Goal: Answer question/provide support

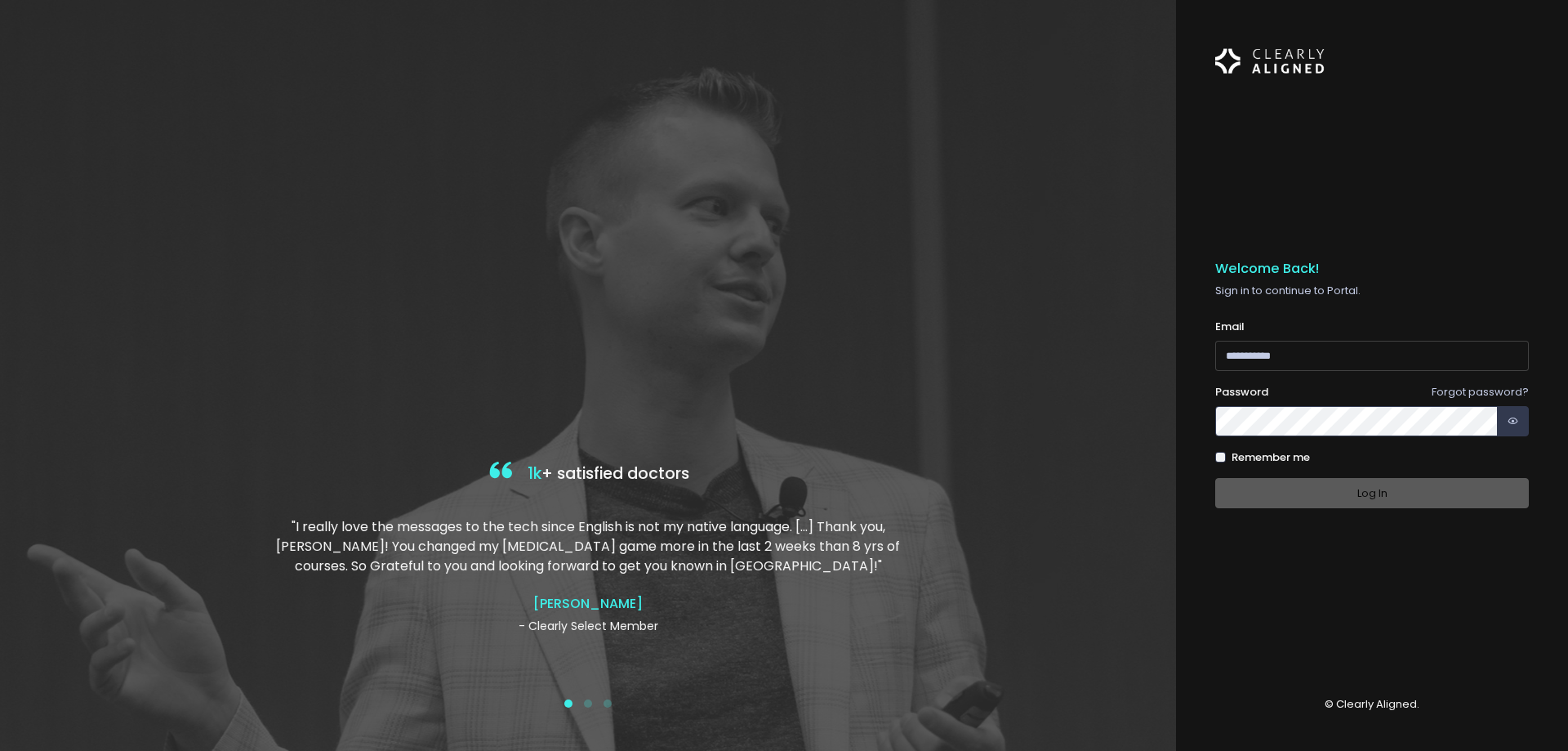
click at [1317, 353] on input "email" at bounding box center [1371, 356] width 314 height 30
type input "**********"
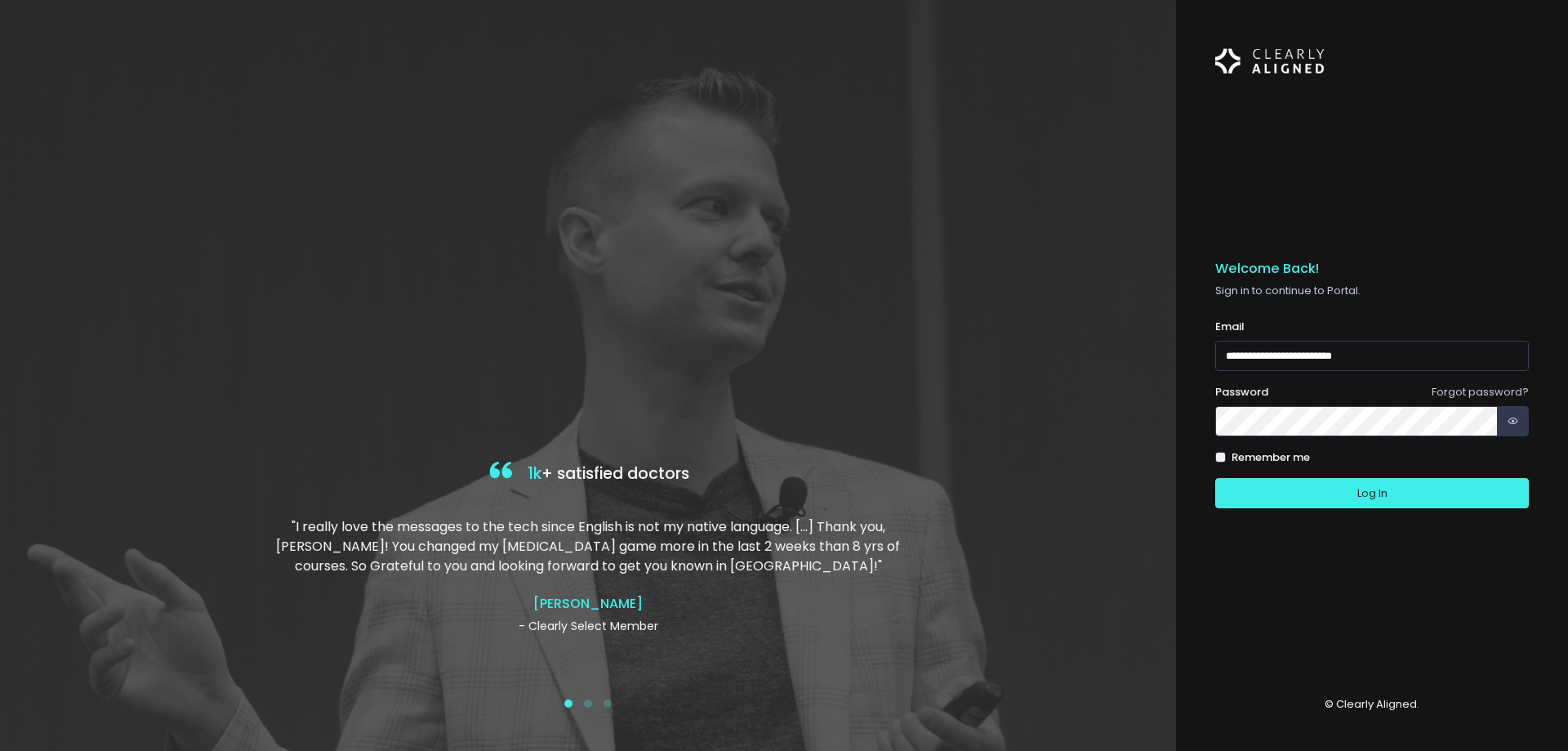
click at [1287, 587] on div "**********" at bounding box center [1371, 376] width 314 height 673
click at [1375, 487] on button "Log In" at bounding box center [1371, 493] width 314 height 30
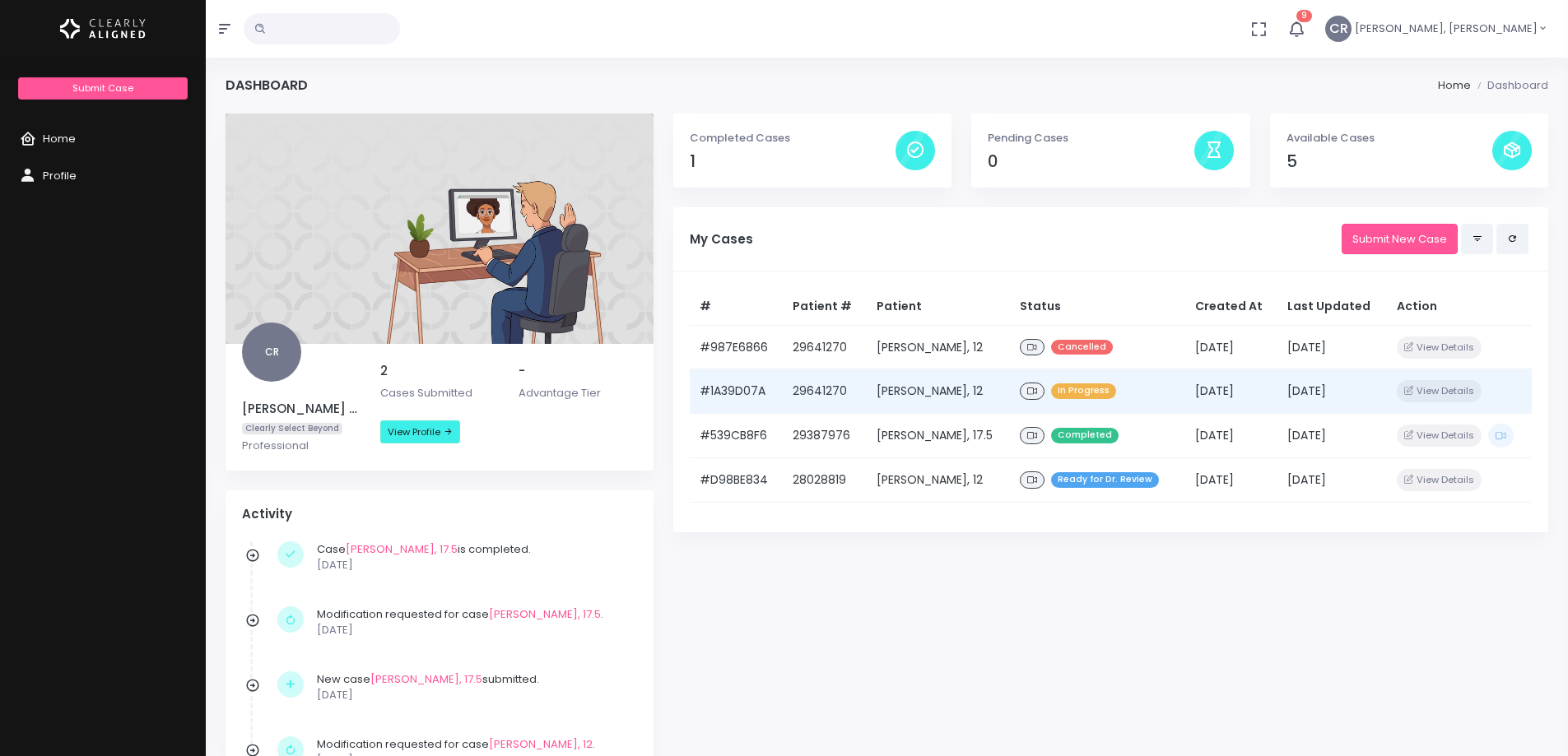
click at [921, 392] on td "[PERSON_NAME], 12" at bounding box center [939, 391] width 144 height 45
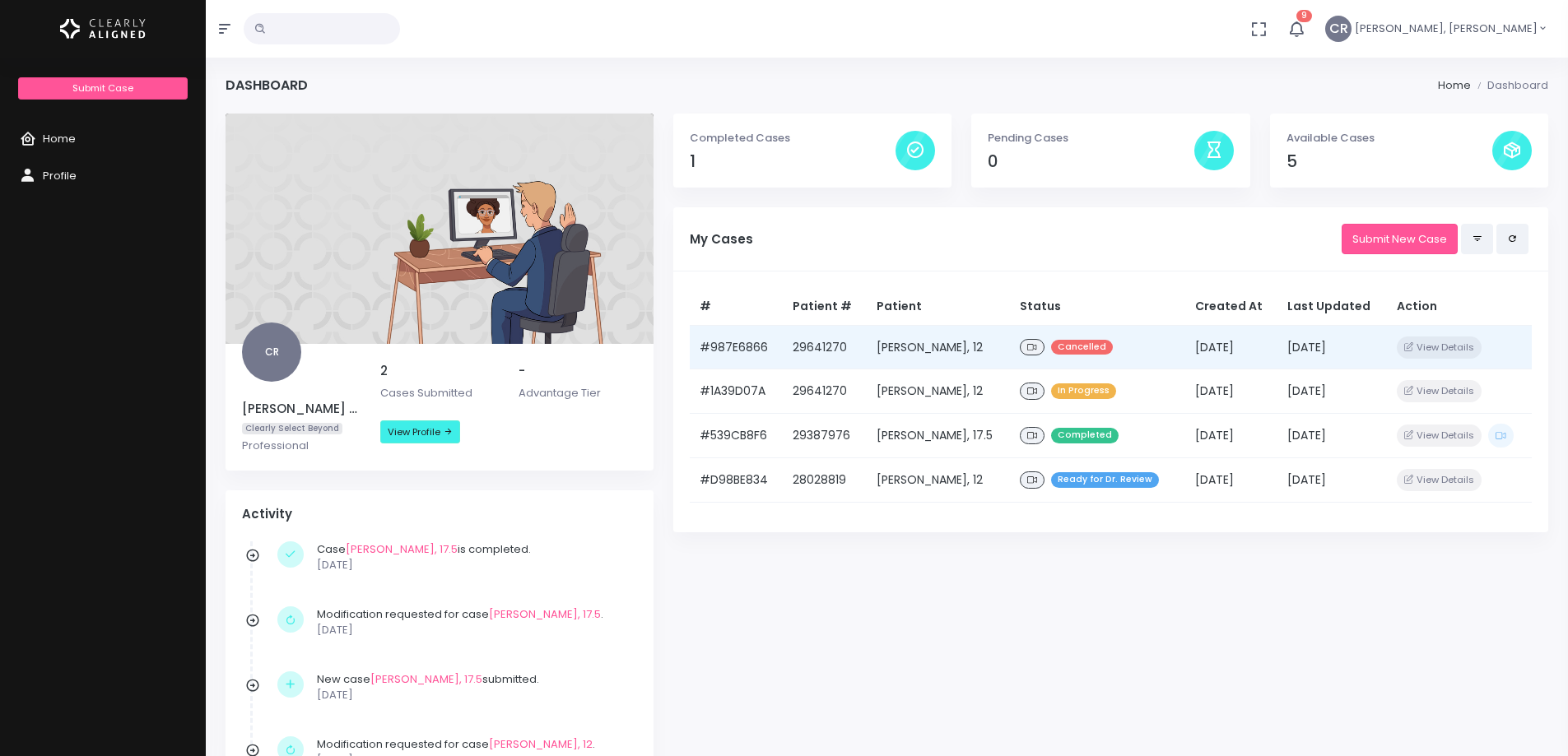
click at [904, 348] on td "[PERSON_NAME], 12" at bounding box center [939, 346] width 144 height 45
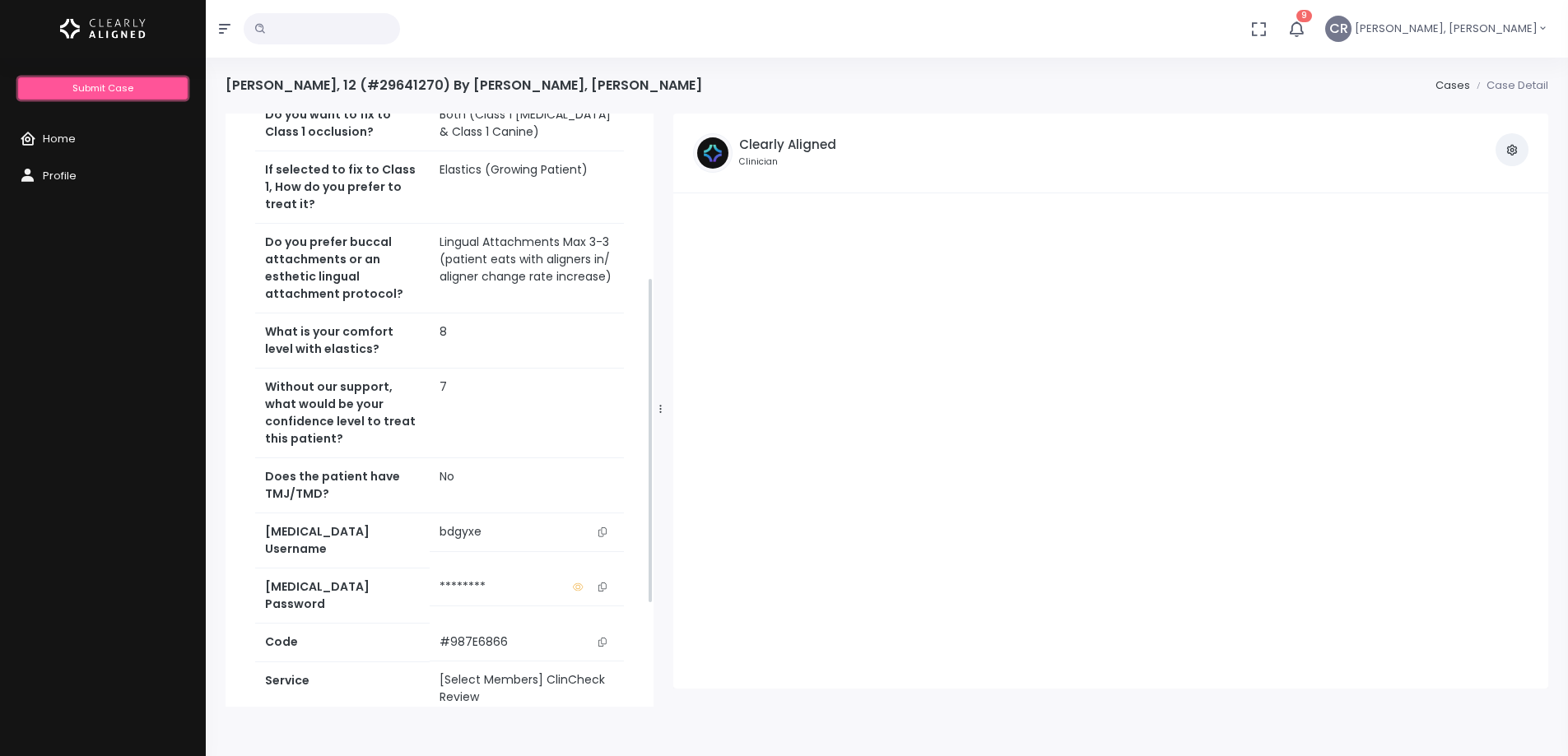
scroll to position [70, 0]
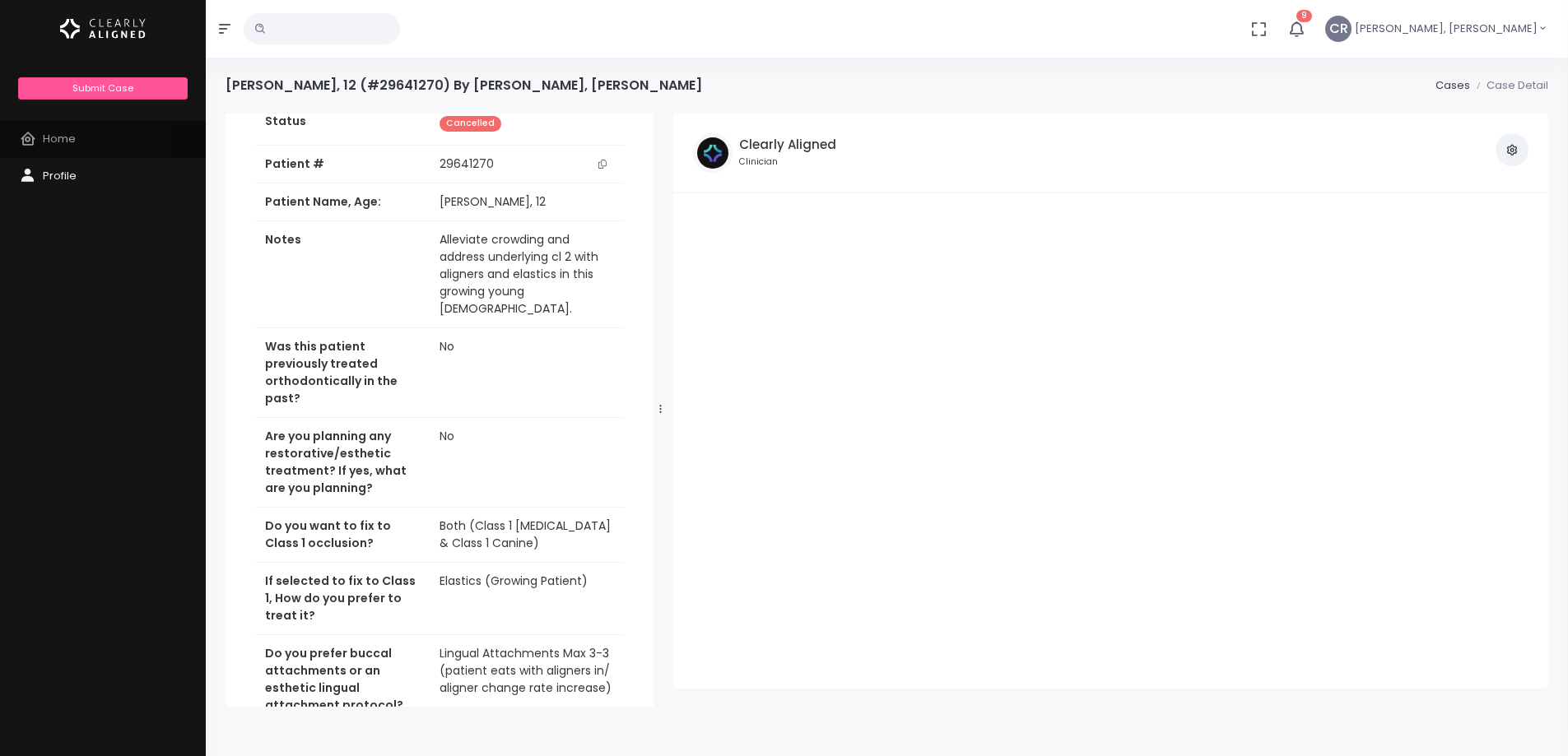
click at [67, 133] on span "Home" at bounding box center [59, 138] width 33 height 15
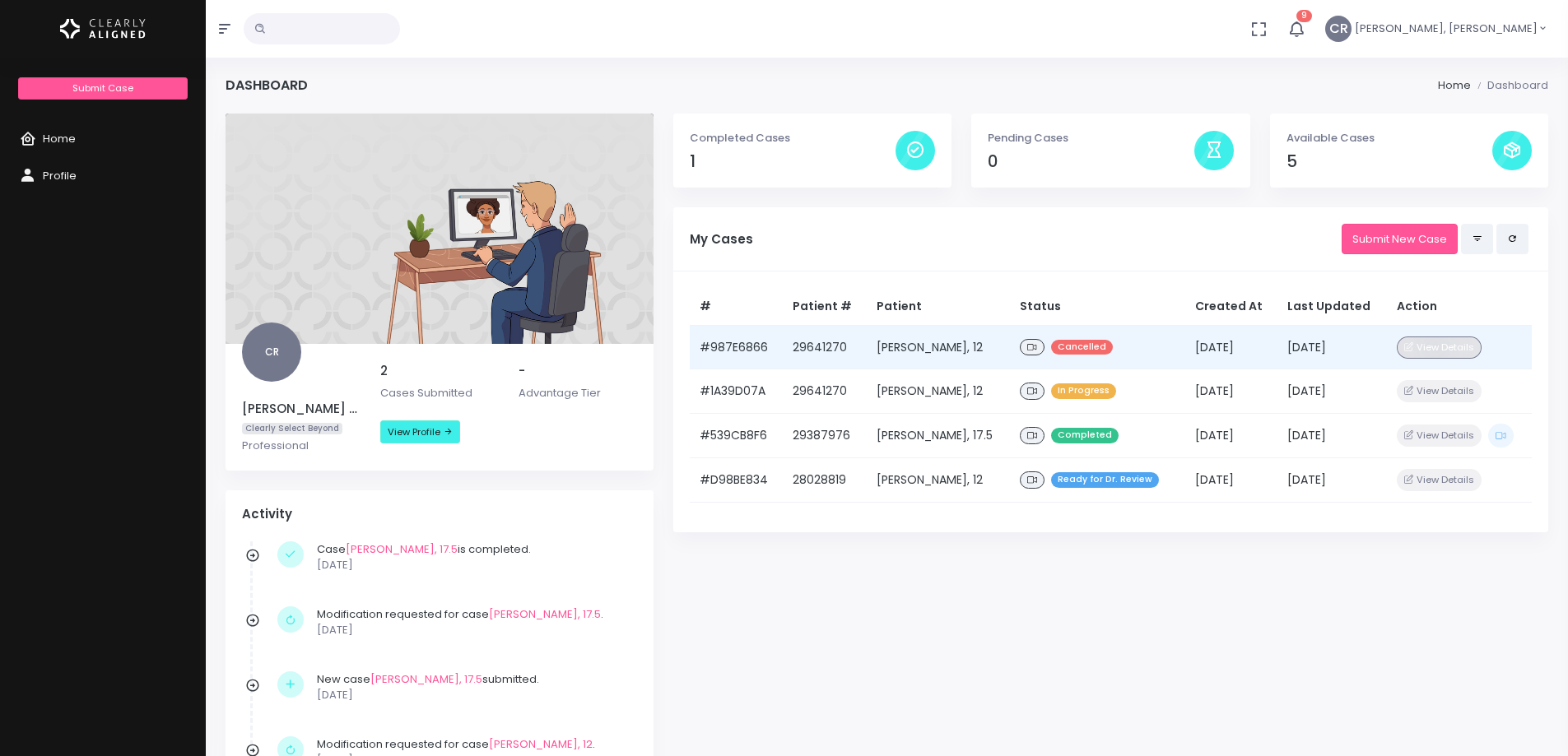
click at [1439, 347] on button "View Details" at bounding box center [1438, 347] width 84 height 22
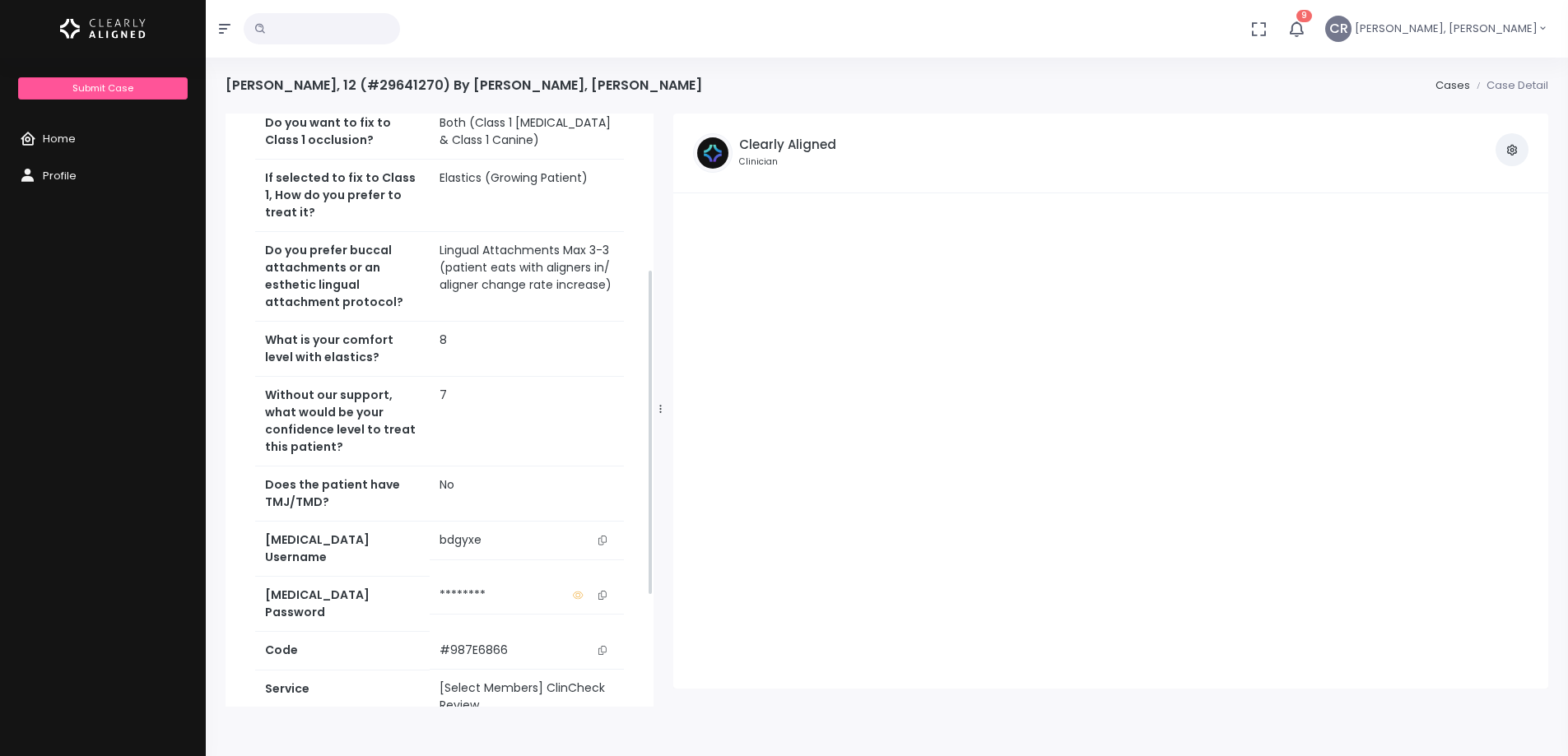
scroll to position [481, 0]
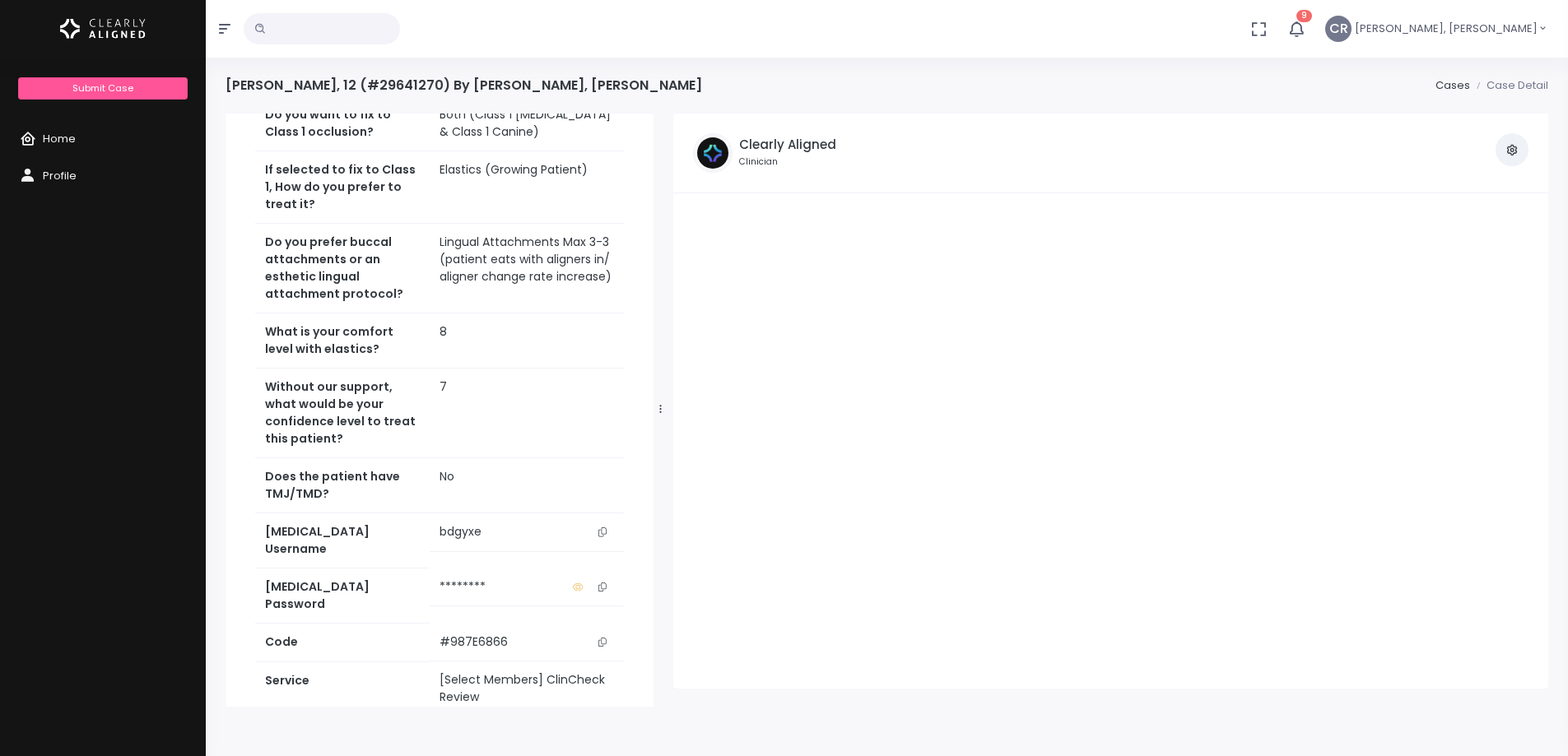
click at [512, 729] on link "Access Service" at bounding box center [439, 745] width 368 height 30
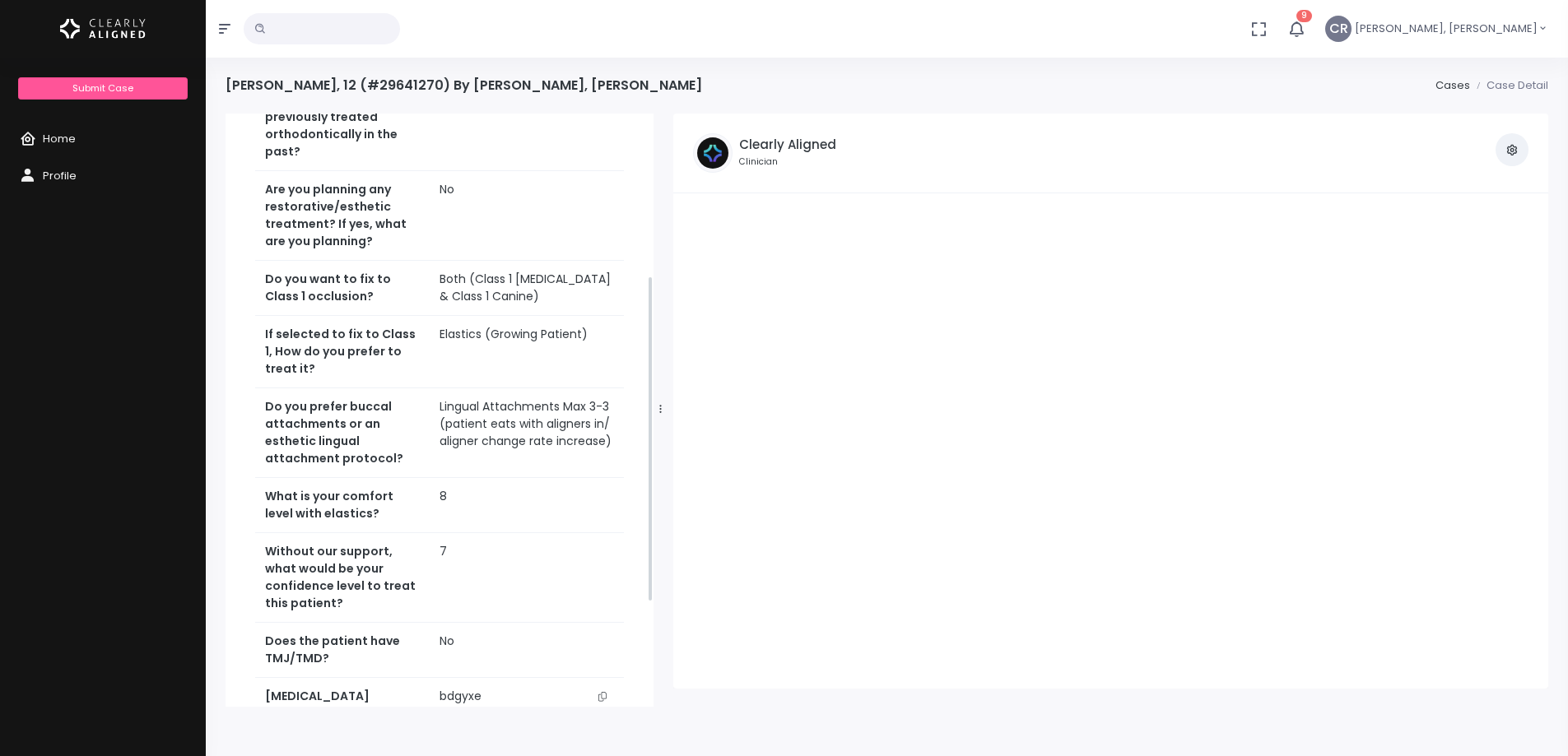
scroll to position [0, 0]
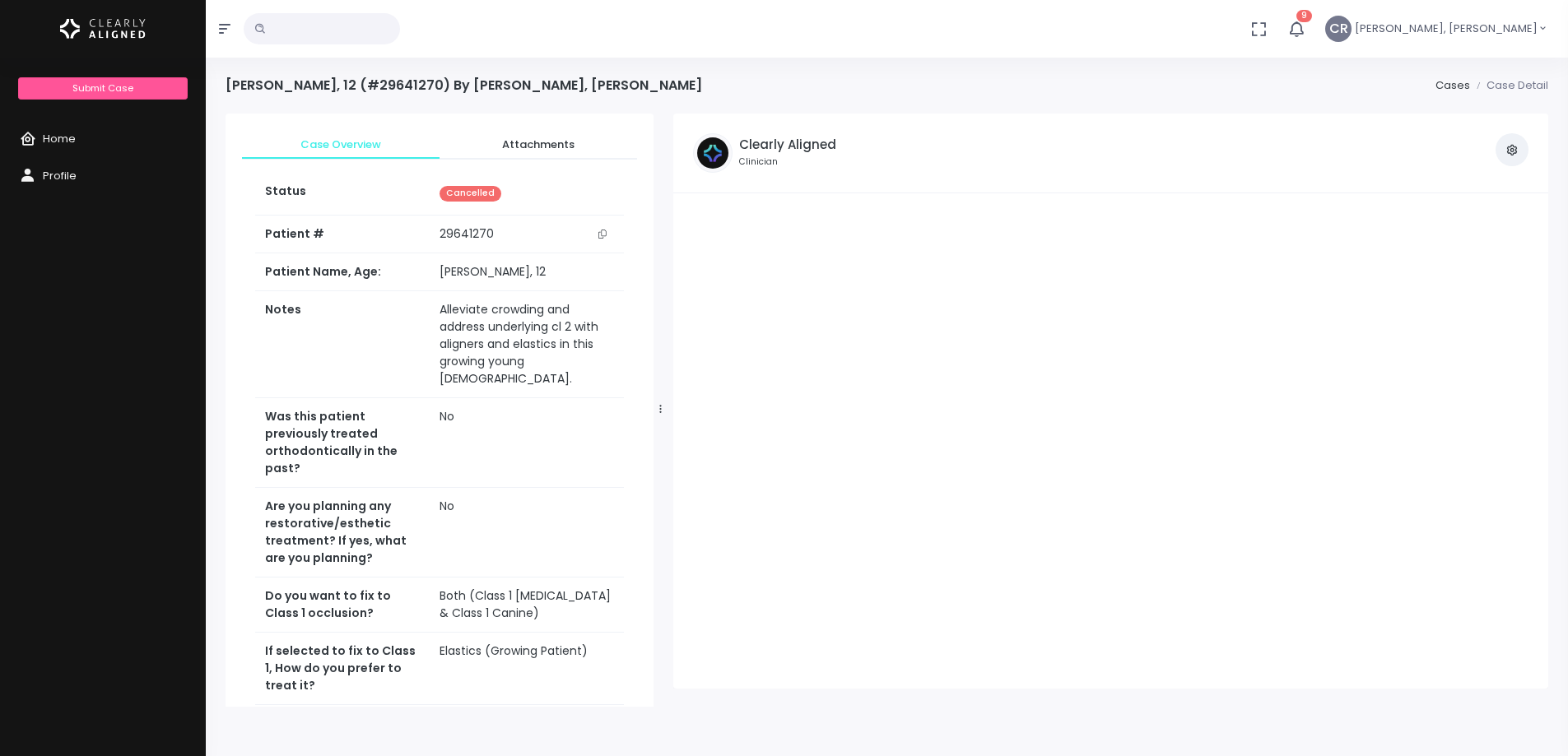
click at [1508, 154] on icon "button" at bounding box center [1512, 150] width 13 height 13
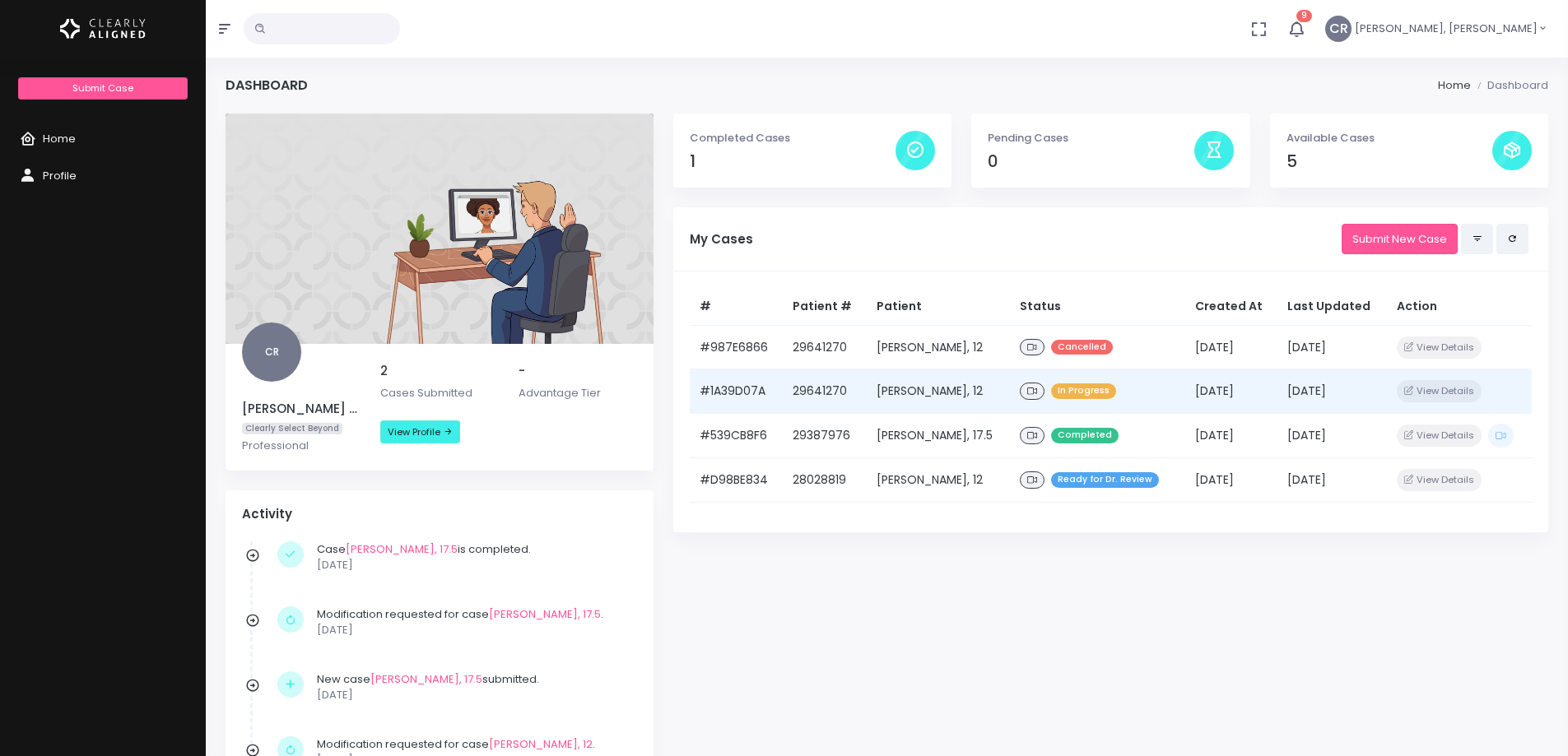
click at [1036, 386] on icon at bounding box center [1032, 391] width 9 height 9
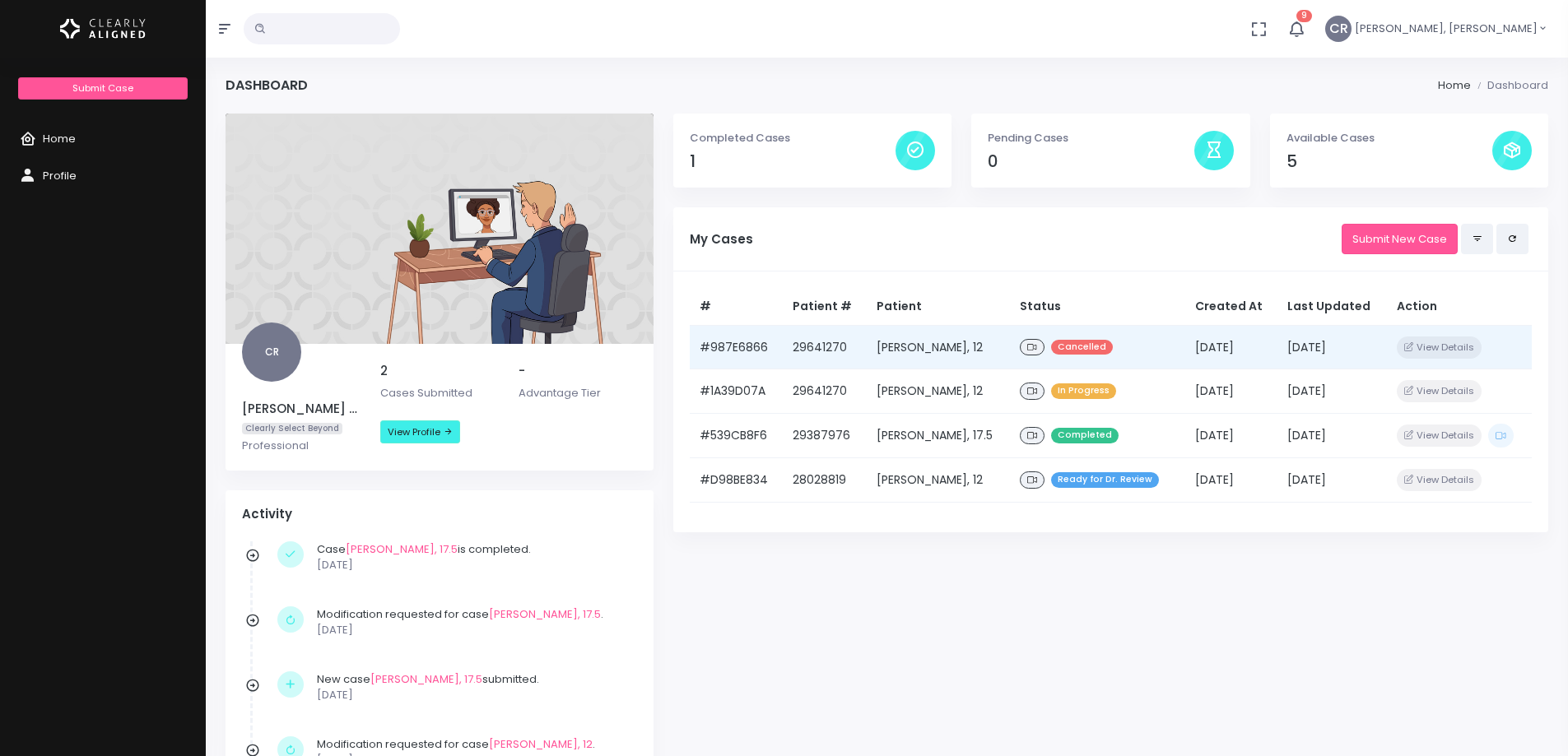
click at [1036, 349] on icon at bounding box center [1032, 348] width 9 height 9
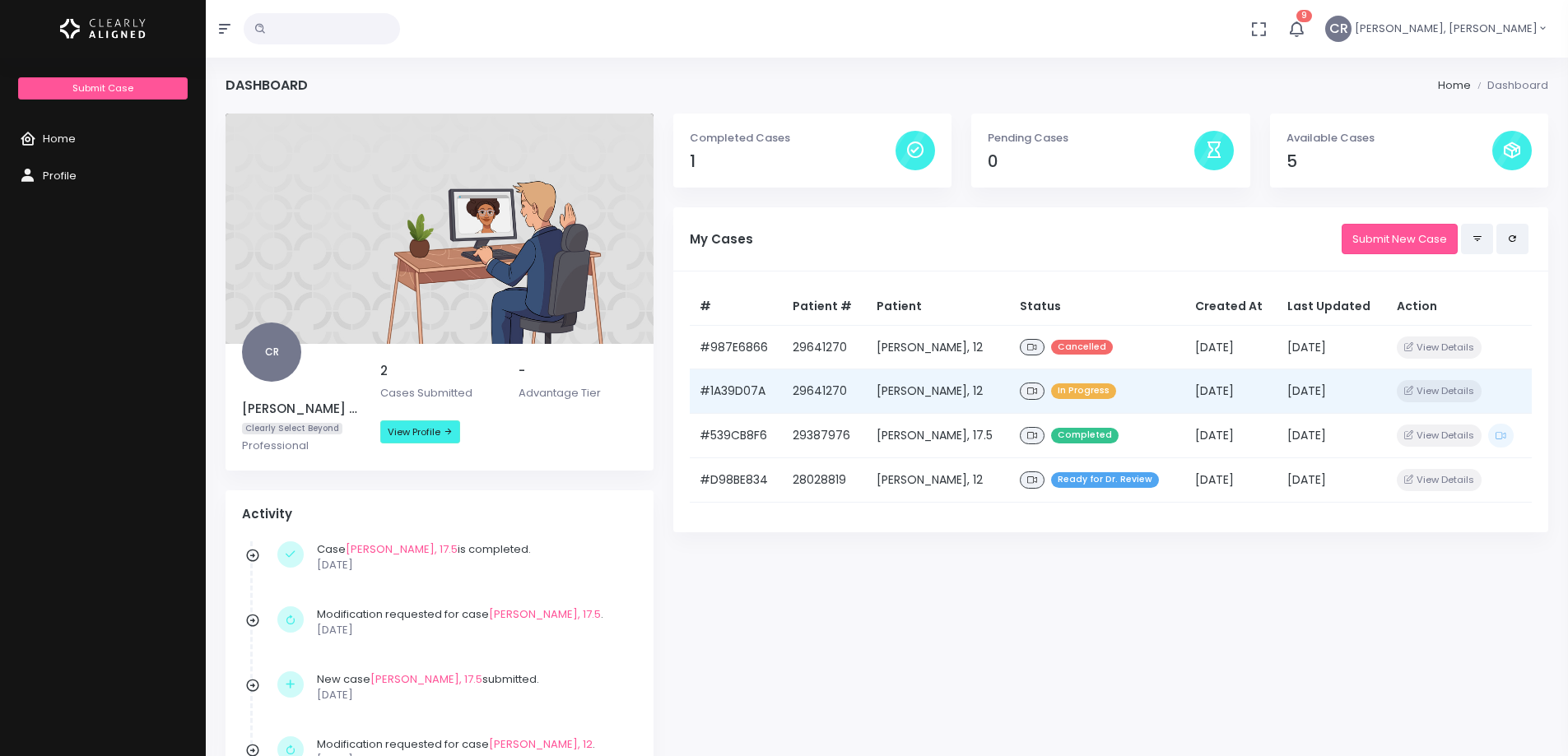
click at [1036, 393] on icon at bounding box center [1032, 391] width 9 height 9
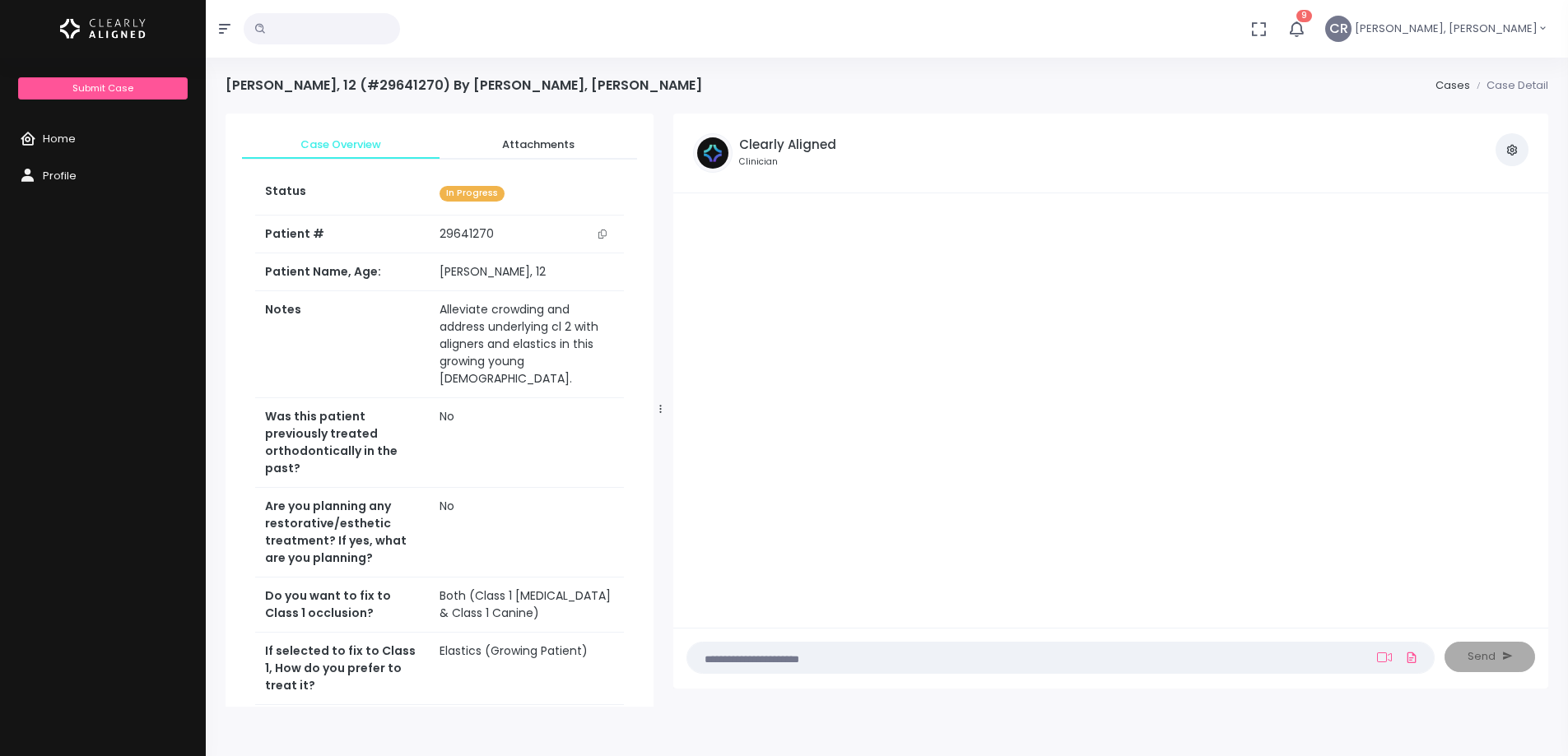
click at [826, 655] on textarea at bounding box center [1028, 656] width 663 height 18
click at [540, 152] on link "Attachments" at bounding box center [538, 144] width 197 height 29
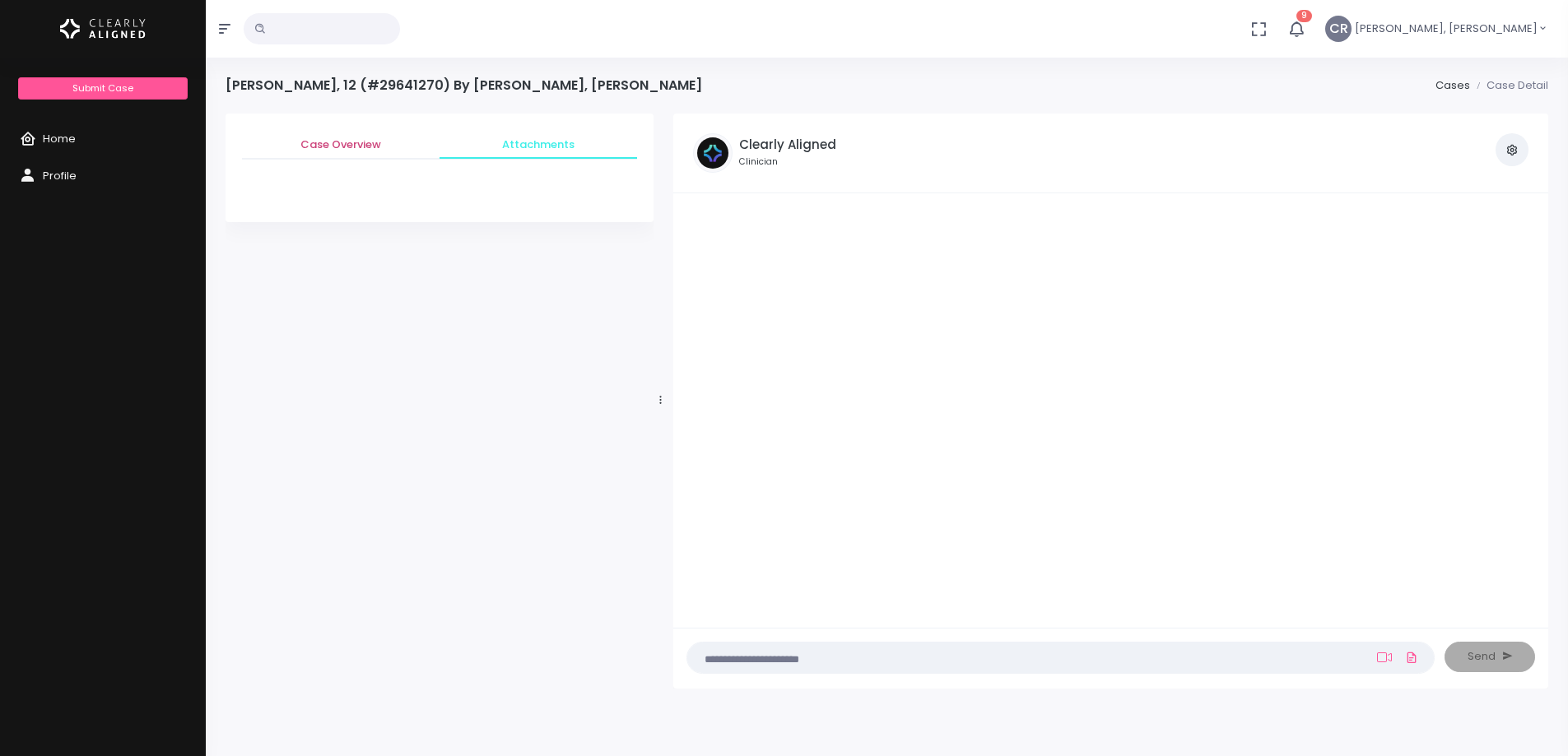
click at [318, 149] on span "Case Overview" at bounding box center [341, 144] width 171 height 16
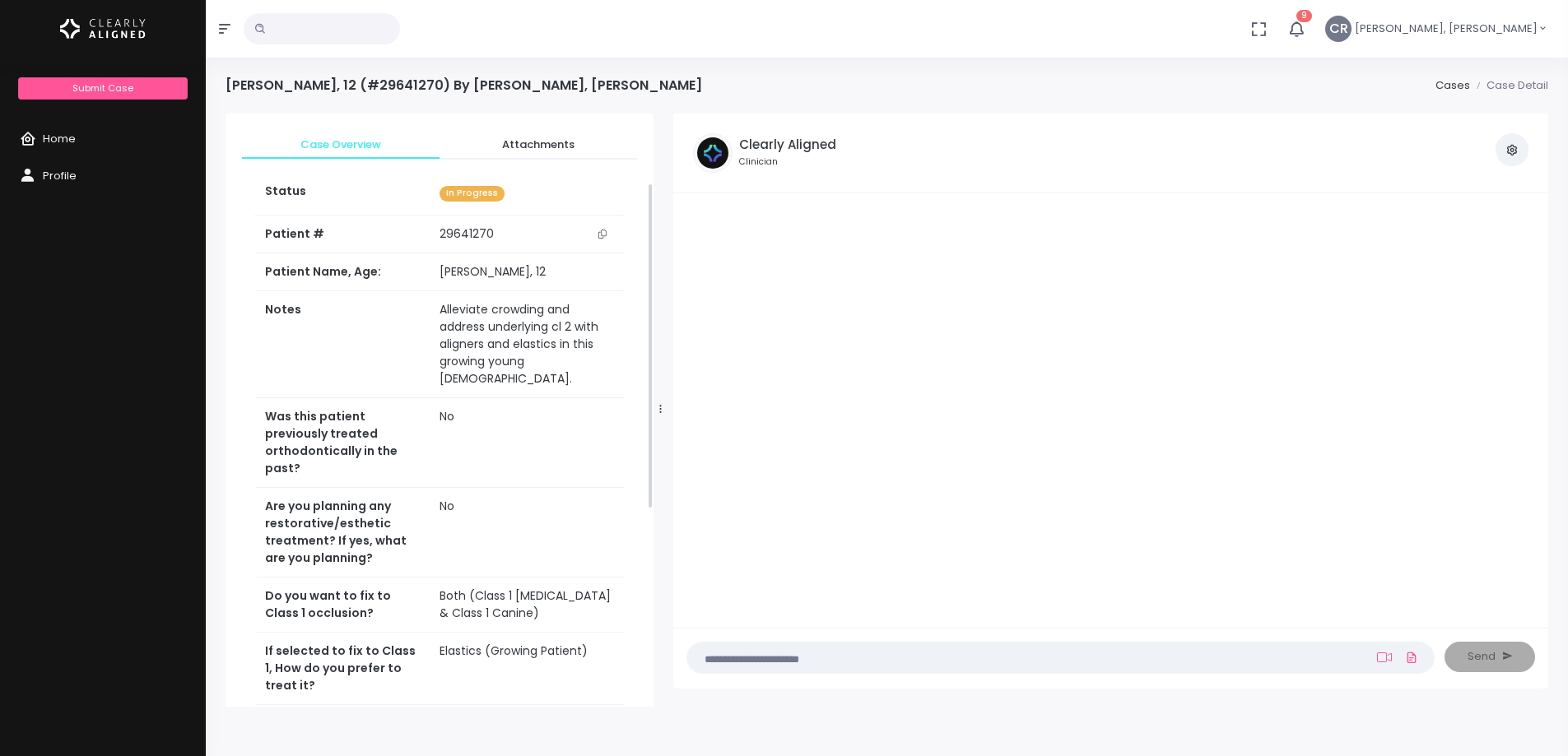
scroll to position [481, 0]
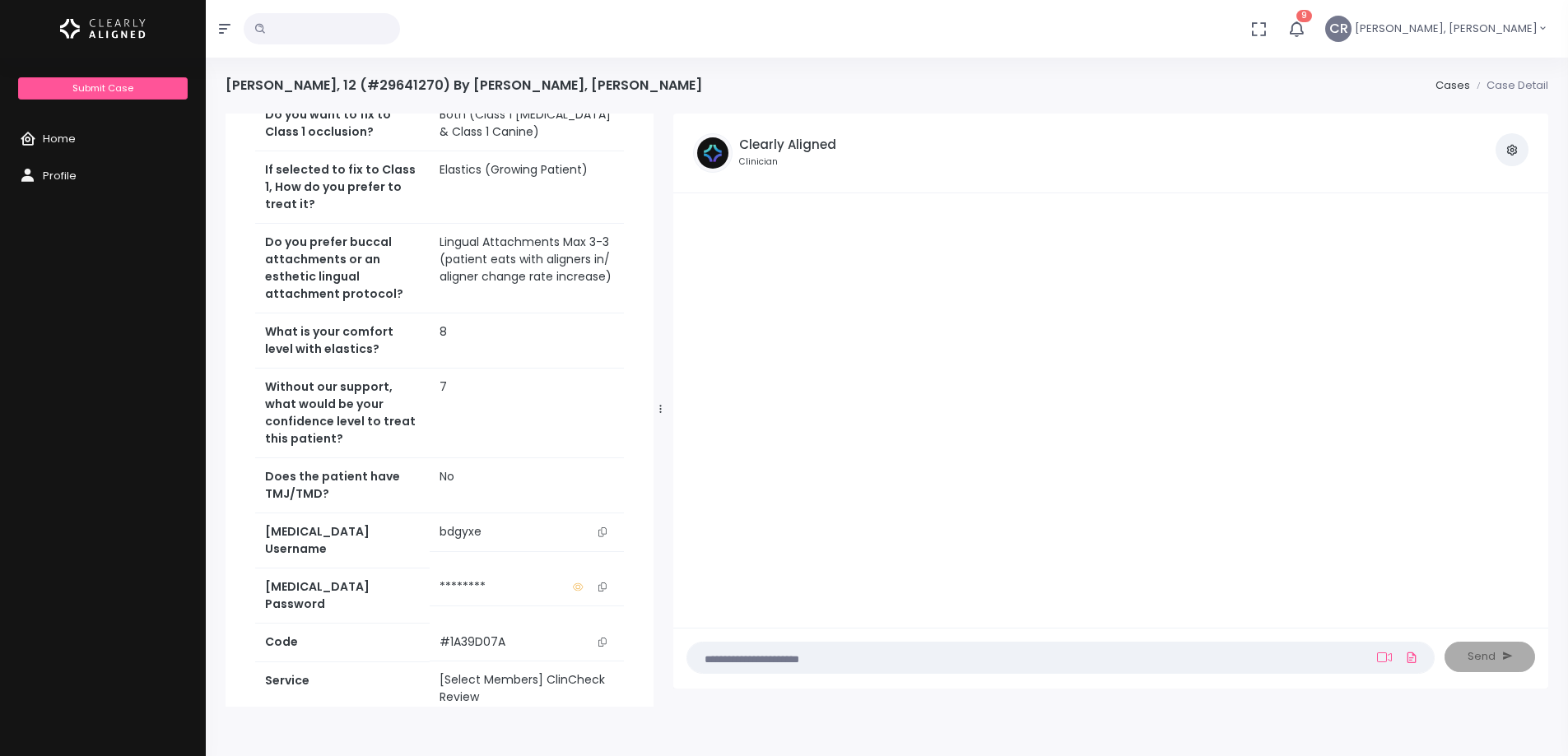
click at [805, 656] on textarea at bounding box center [1028, 656] width 663 height 18
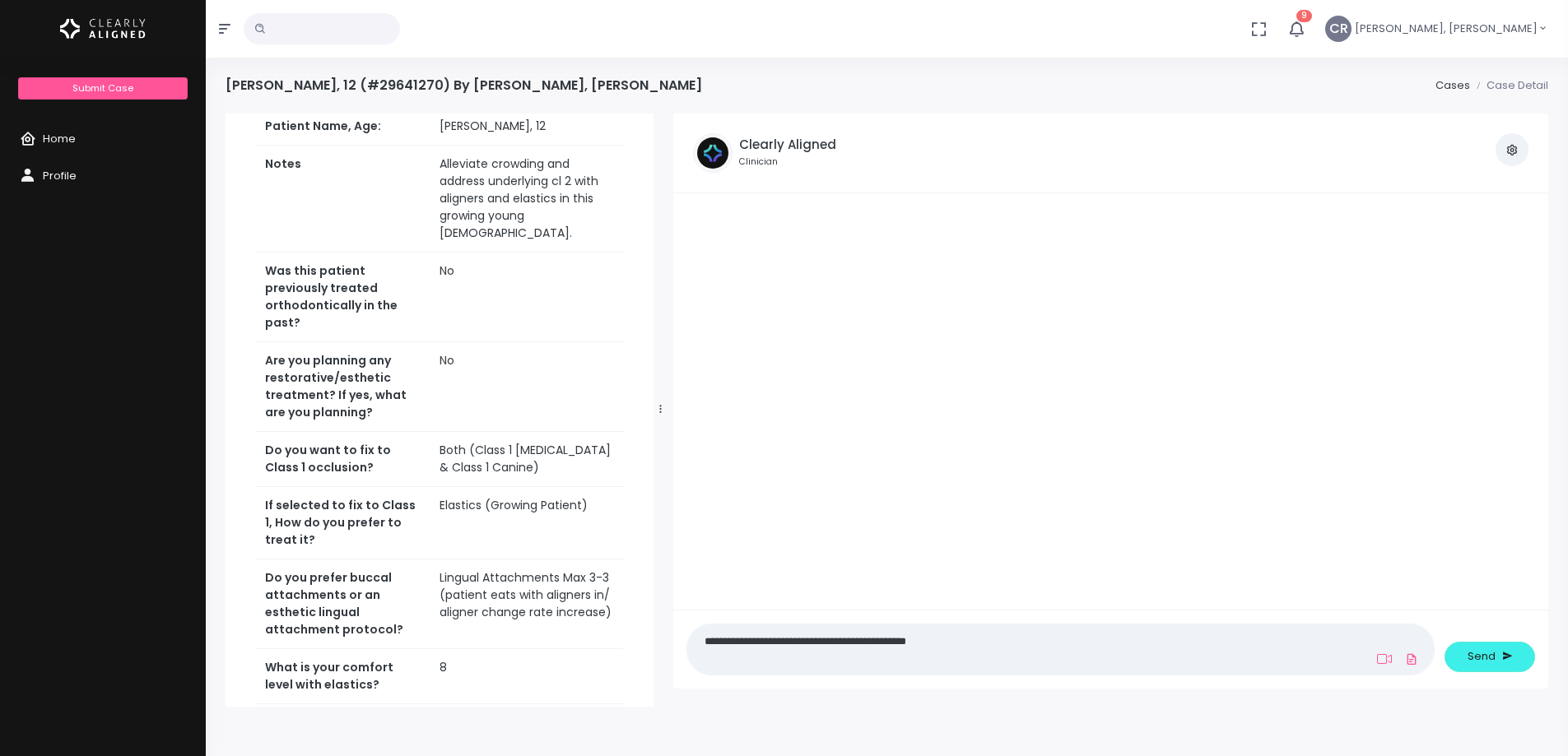
scroll to position [0, 0]
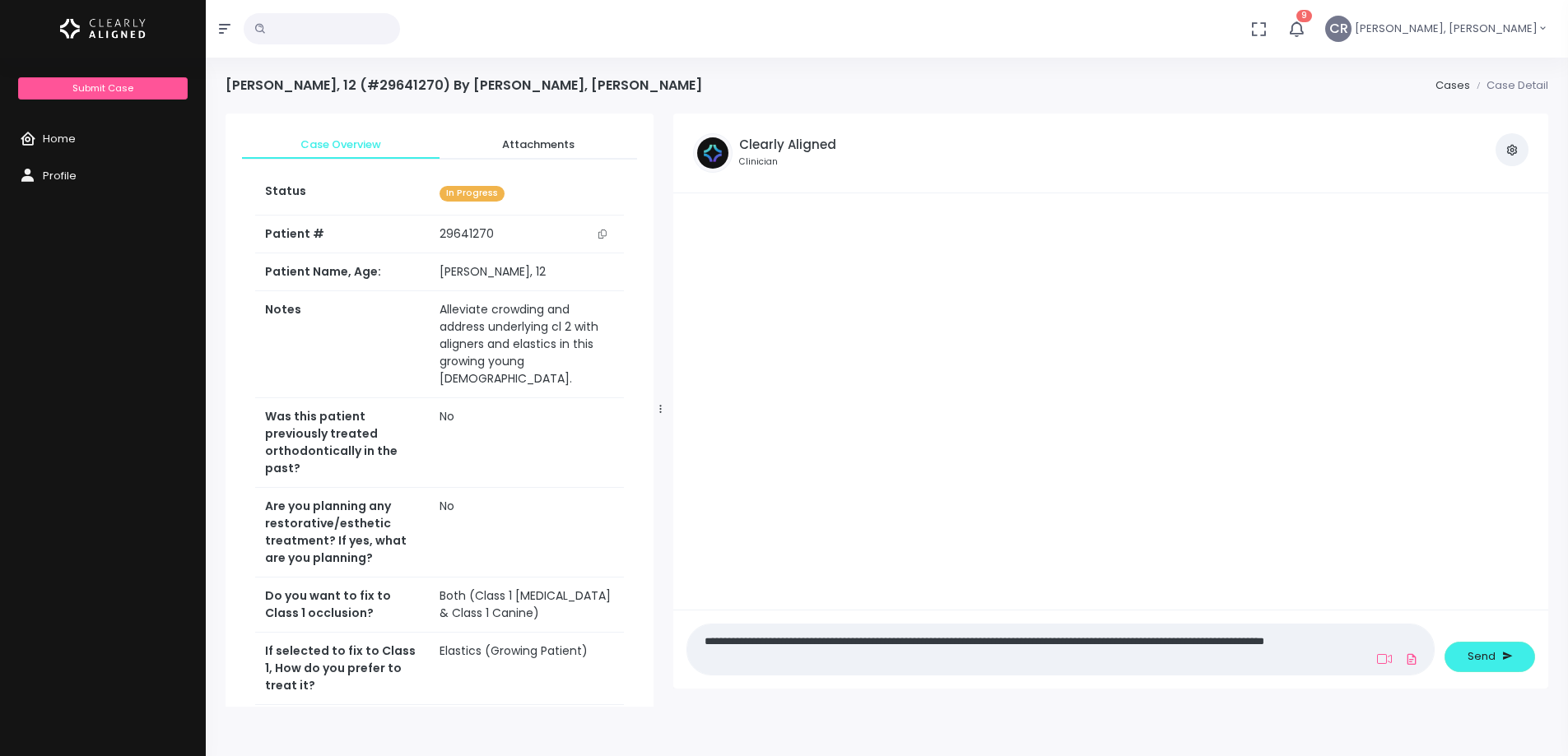
click at [804, 664] on textarea "**********" at bounding box center [1028, 649] width 663 height 37
drag, startPoint x: 1011, startPoint y: 640, endPoint x: 1160, endPoint y: 701, distance: 161.0
click at [1012, 640] on textarea "**********" at bounding box center [1028, 649] width 663 height 37
drag, startPoint x: 996, startPoint y: 658, endPoint x: 1204, endPoint y: 647, distance: 208.3
click at [1204, 647] on textarea "**********" at bounding box center [1028, 649] width 663 height 37
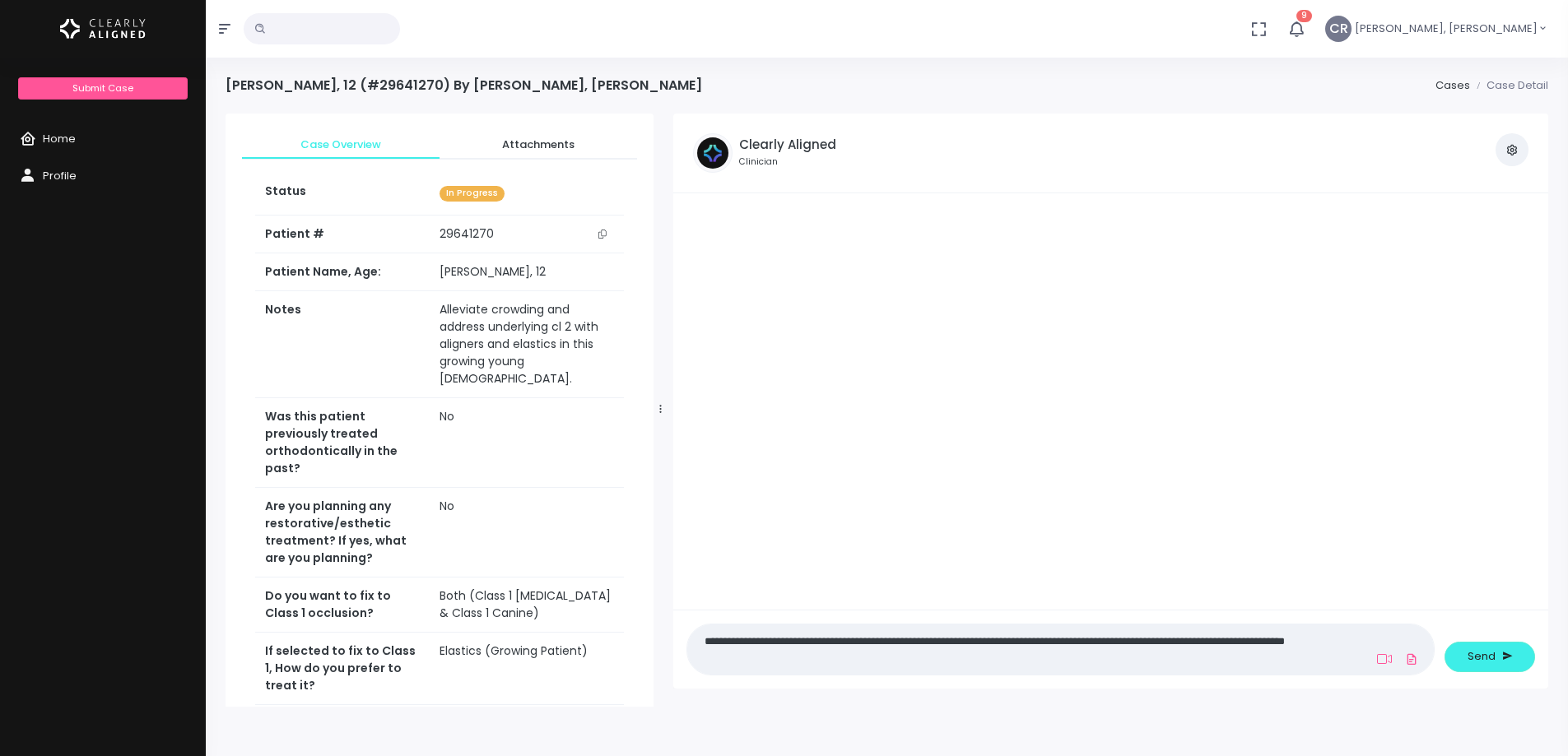
click at [789, 658] on textarea "**********" at bounding box center [1028, 649] width 663 height 37
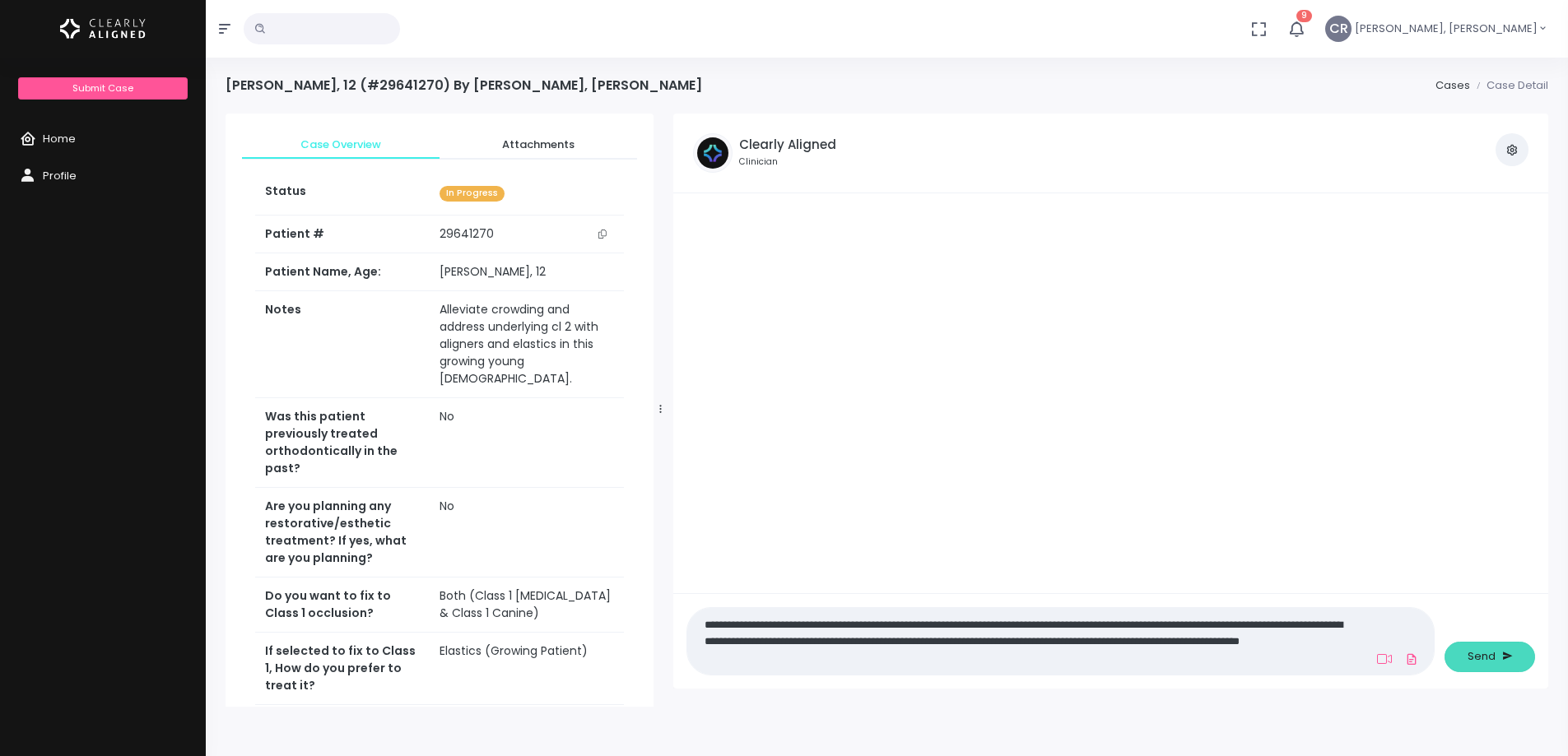
type textarea "**********"
click at [1483, 658] on span "Send" at bounding box center [1481, 655] width 28 height 16
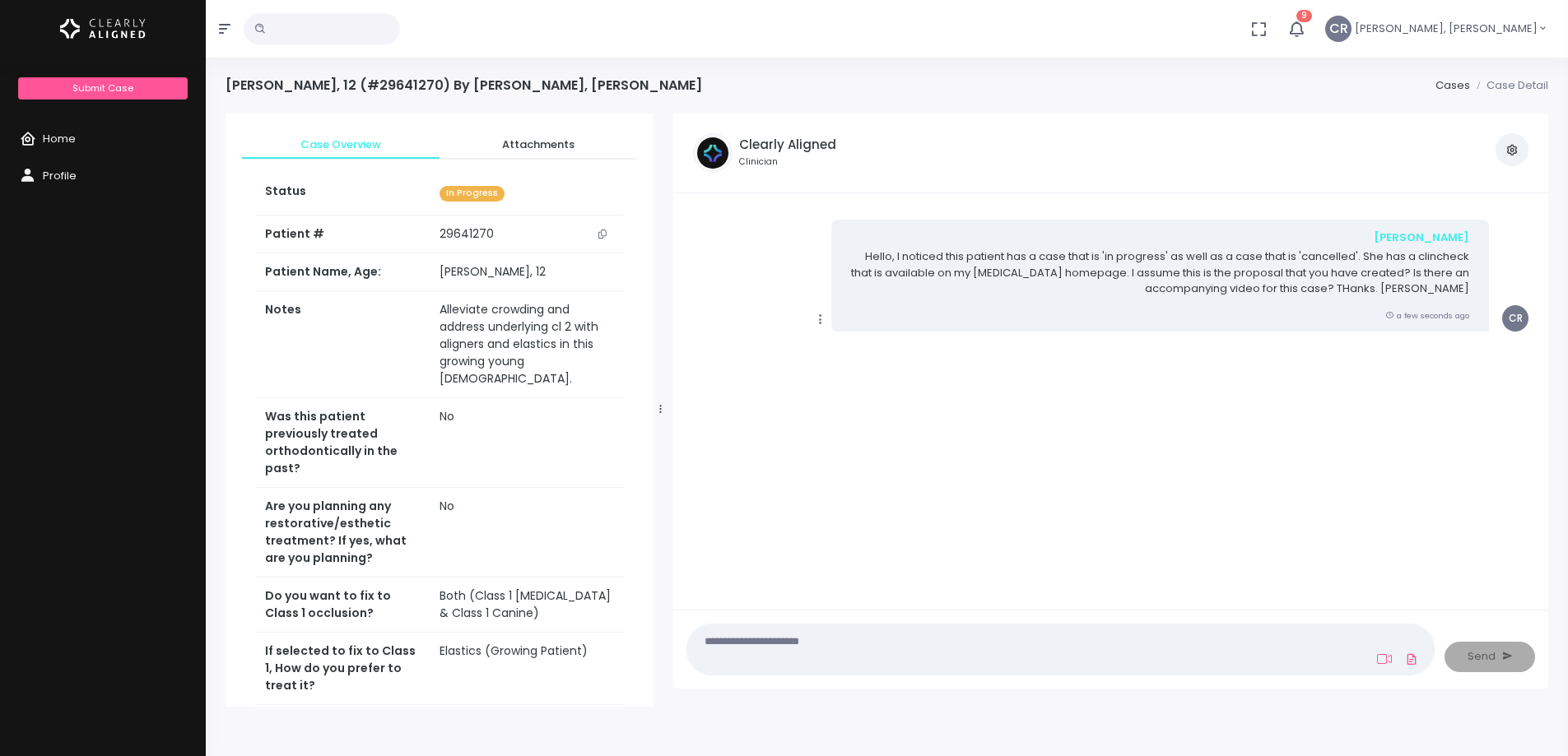
click at [137, 37] on img at bounding box center [103, 28] width 85 height 34
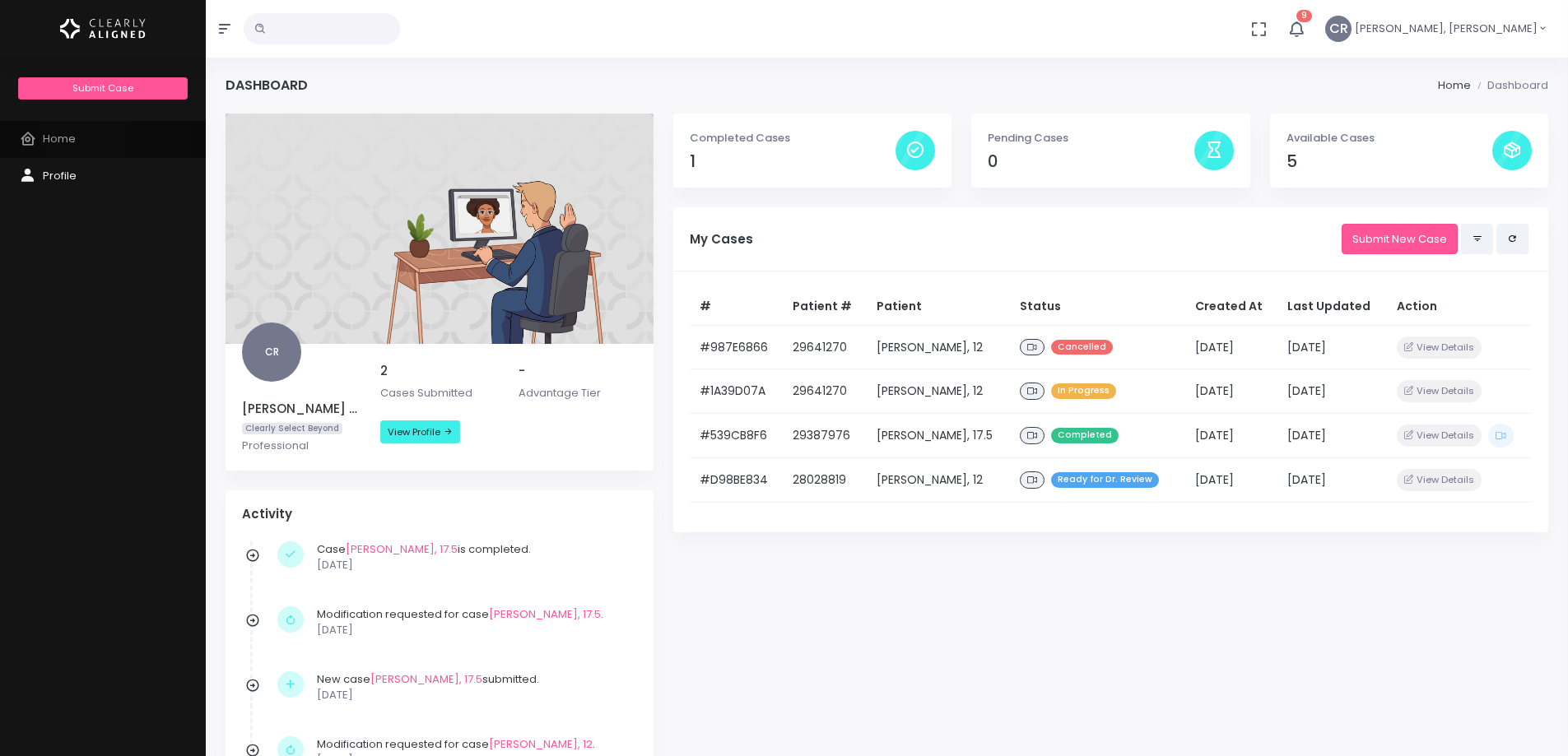
click at [84, 134] on link "Home" at bounding box center [103, 138] width 206 height 37
click at [52, 170] on span "Profile" at bounding box center [60, 175] width 34 height 15
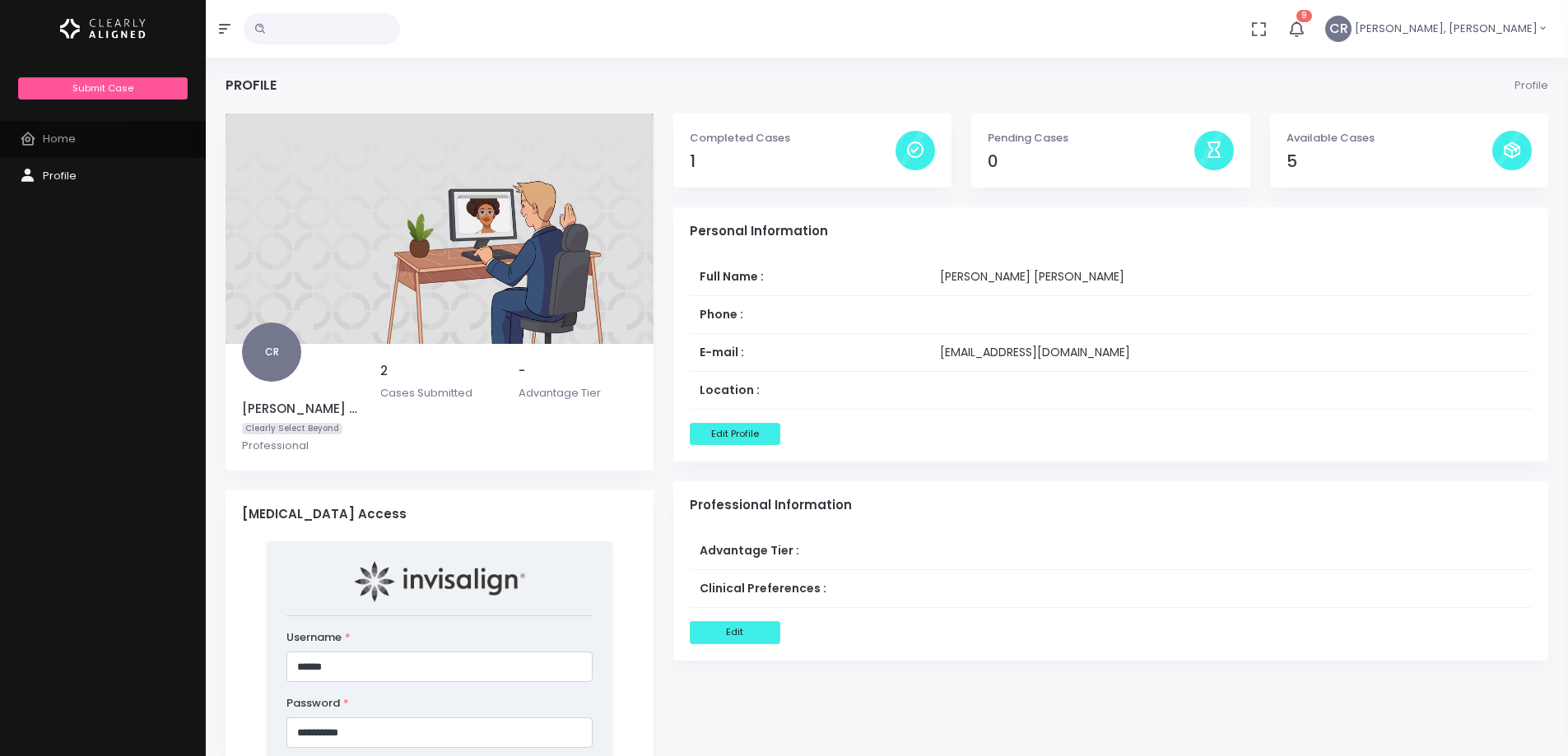
click at [87, 139] on link "Home" at bounding box center [103, 138] width 206 height 37
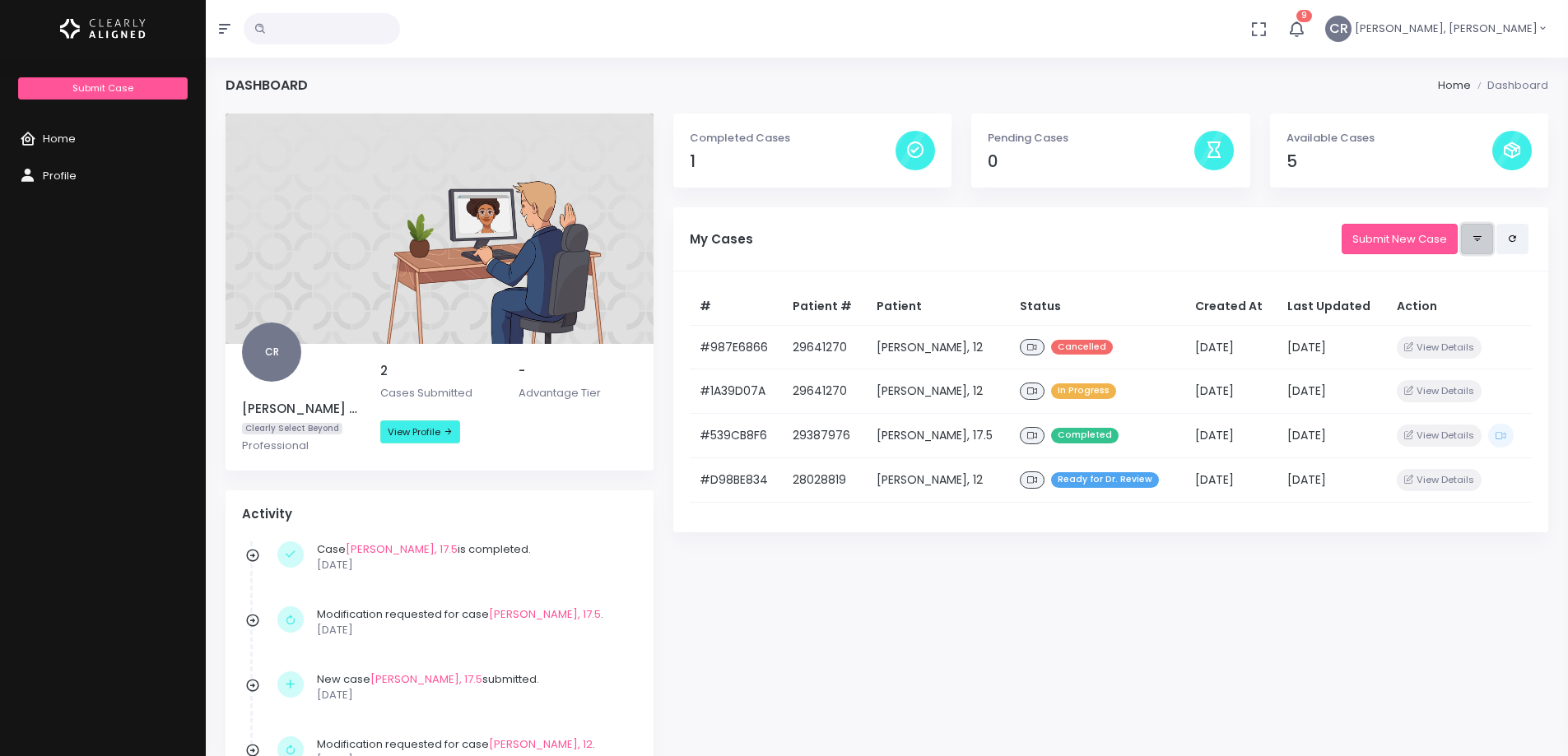
click at [1485, 238] on button at bounding box center [1477, 239] width 32 height 30
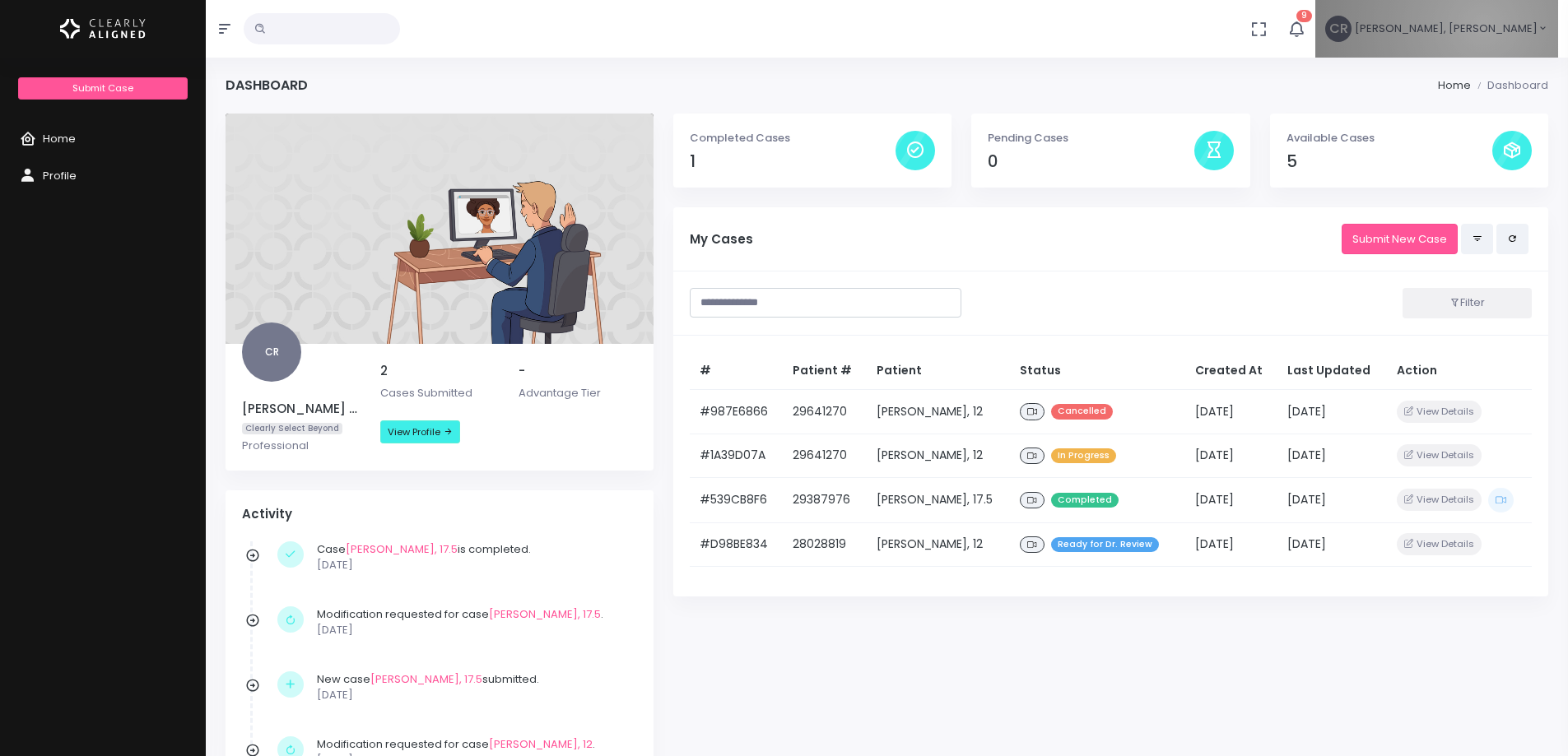
click at [1494, 26] on span "[PERSON_NAME], [PERSON_NAME]" at bounding box center [1446, 28] width 182 height 16
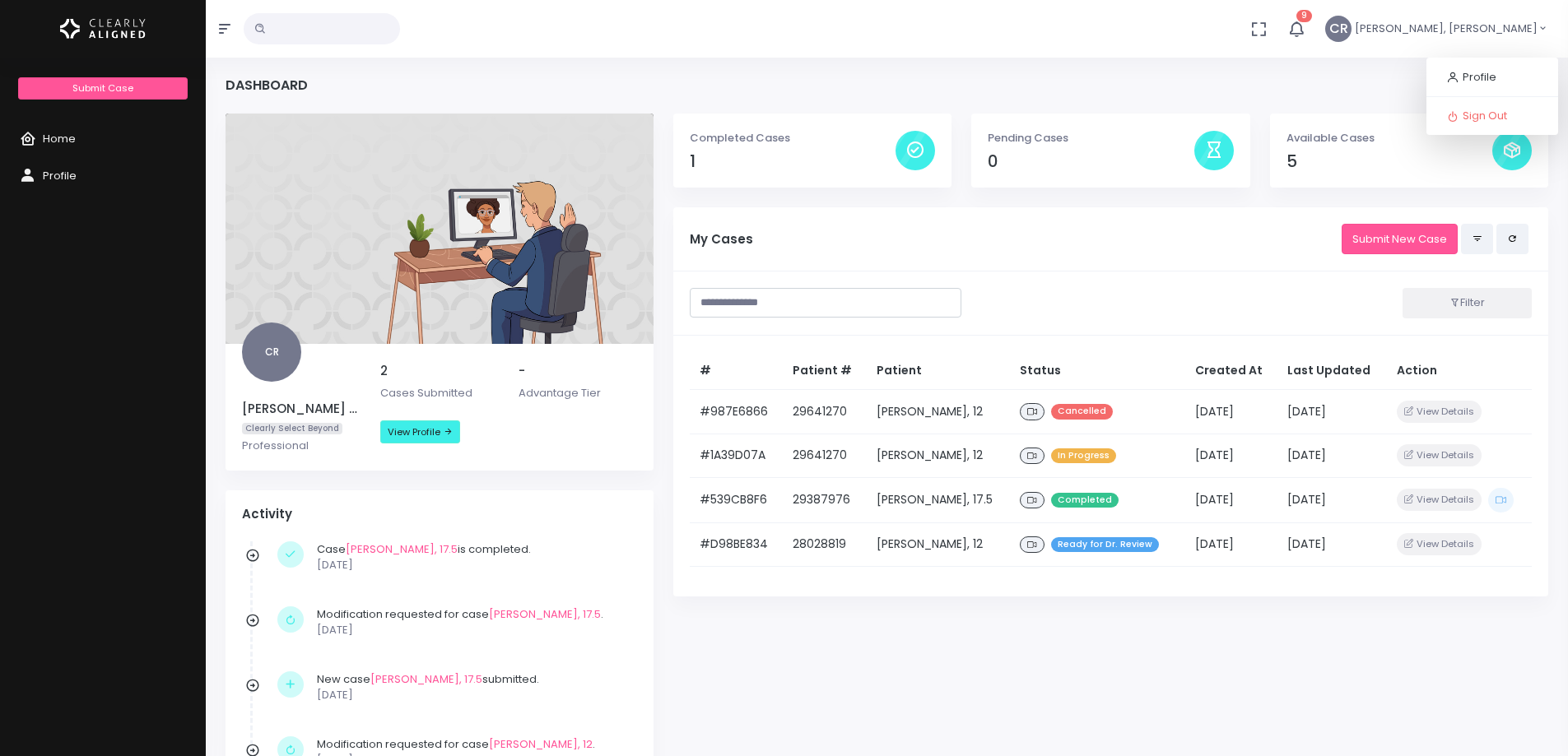
click at [1306, 27] on icon "button" at bounding box center [1296, 28] width 20 height 20
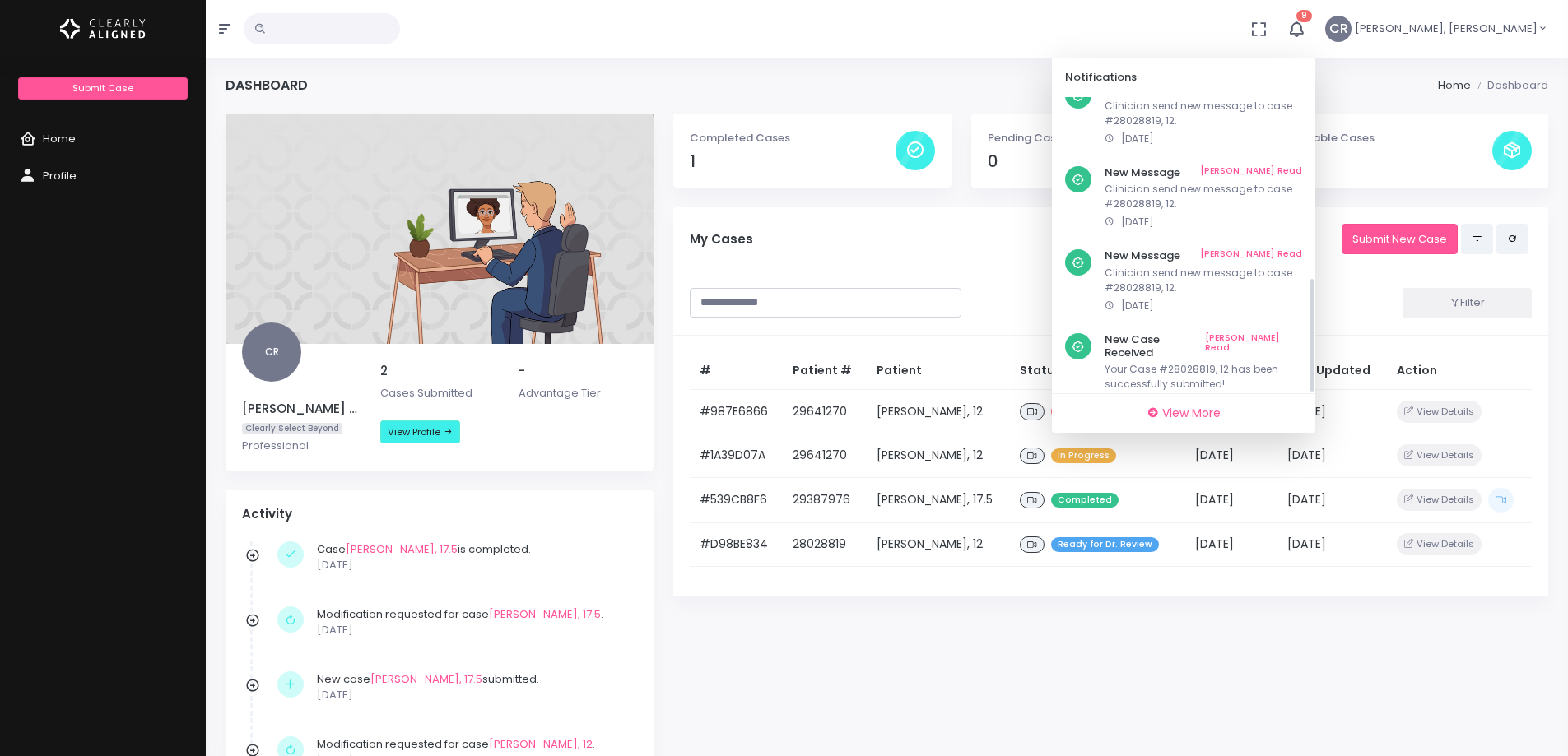
scroll to position [455, 0]
click at [972, 73] on div "Dashboard Home Dashboard CR Carman Rabuka Ashley Slovack Clearly Select Beyond …" at bounding box center [887, 610] width 1362 height 1220
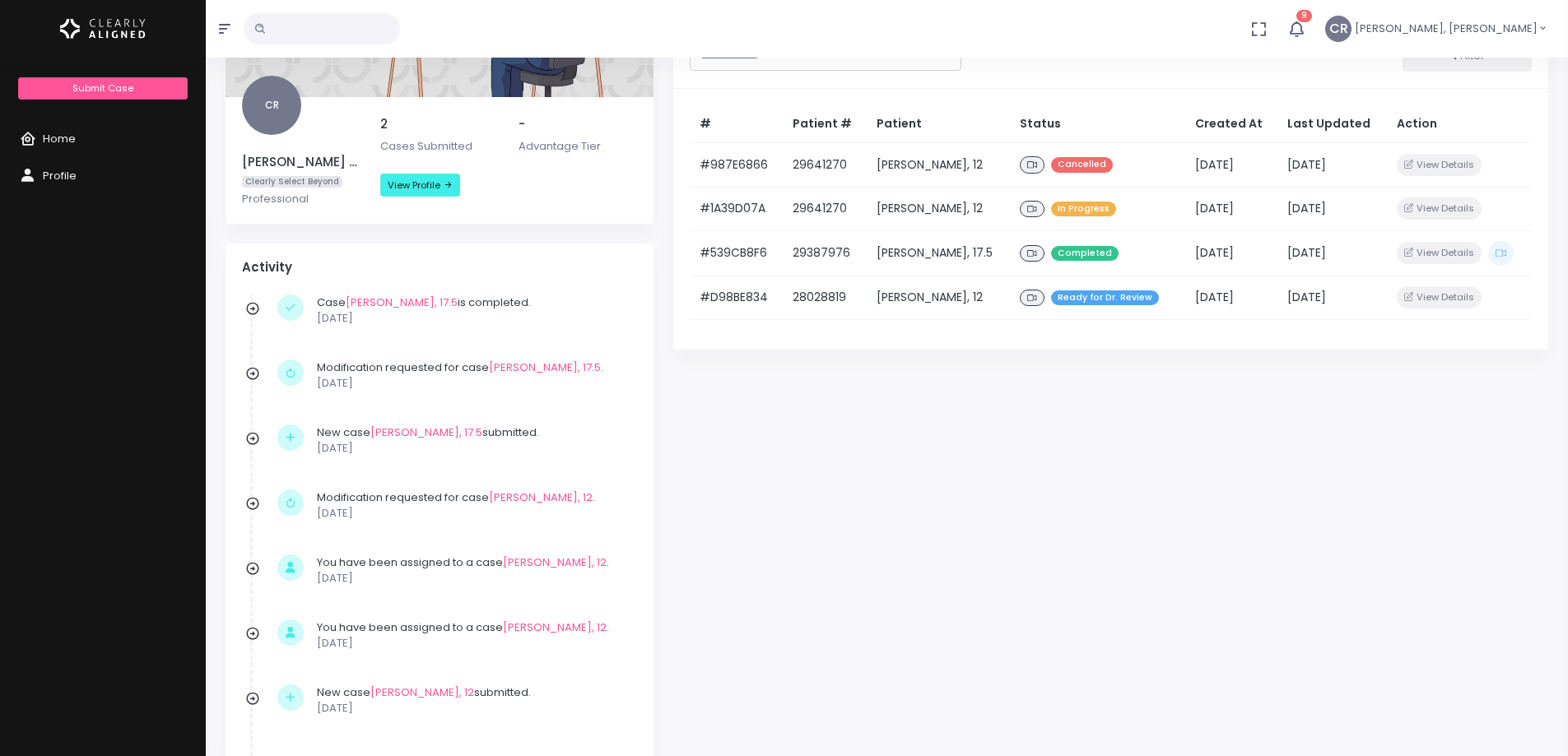
scroll to position [0, 0]
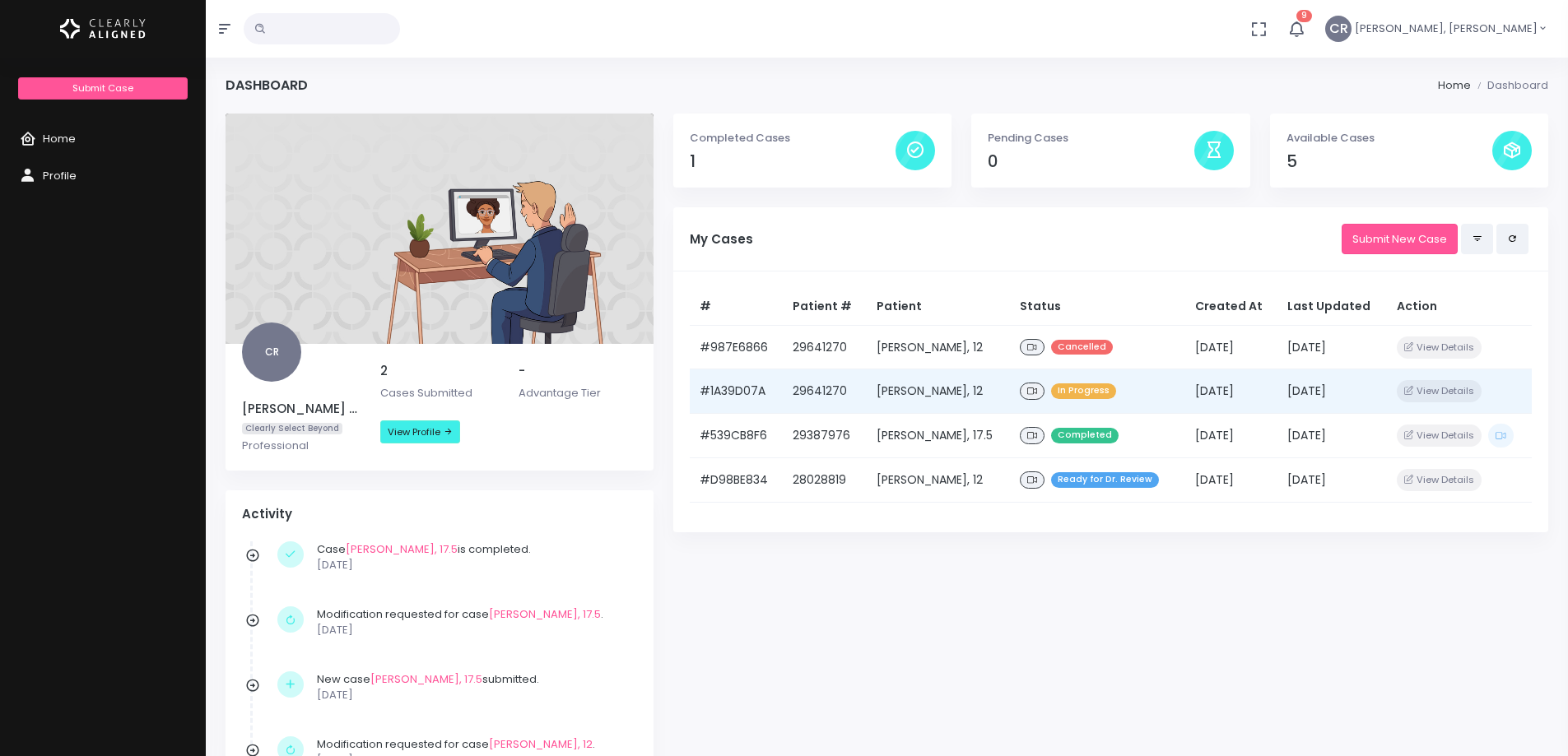
click at [951, 392] on td "[PERSON_NAME], 12" at bounding box center [939, 391] width 144 height 45
